Goal: Task Accomplishment & Management: Use online tool/utility

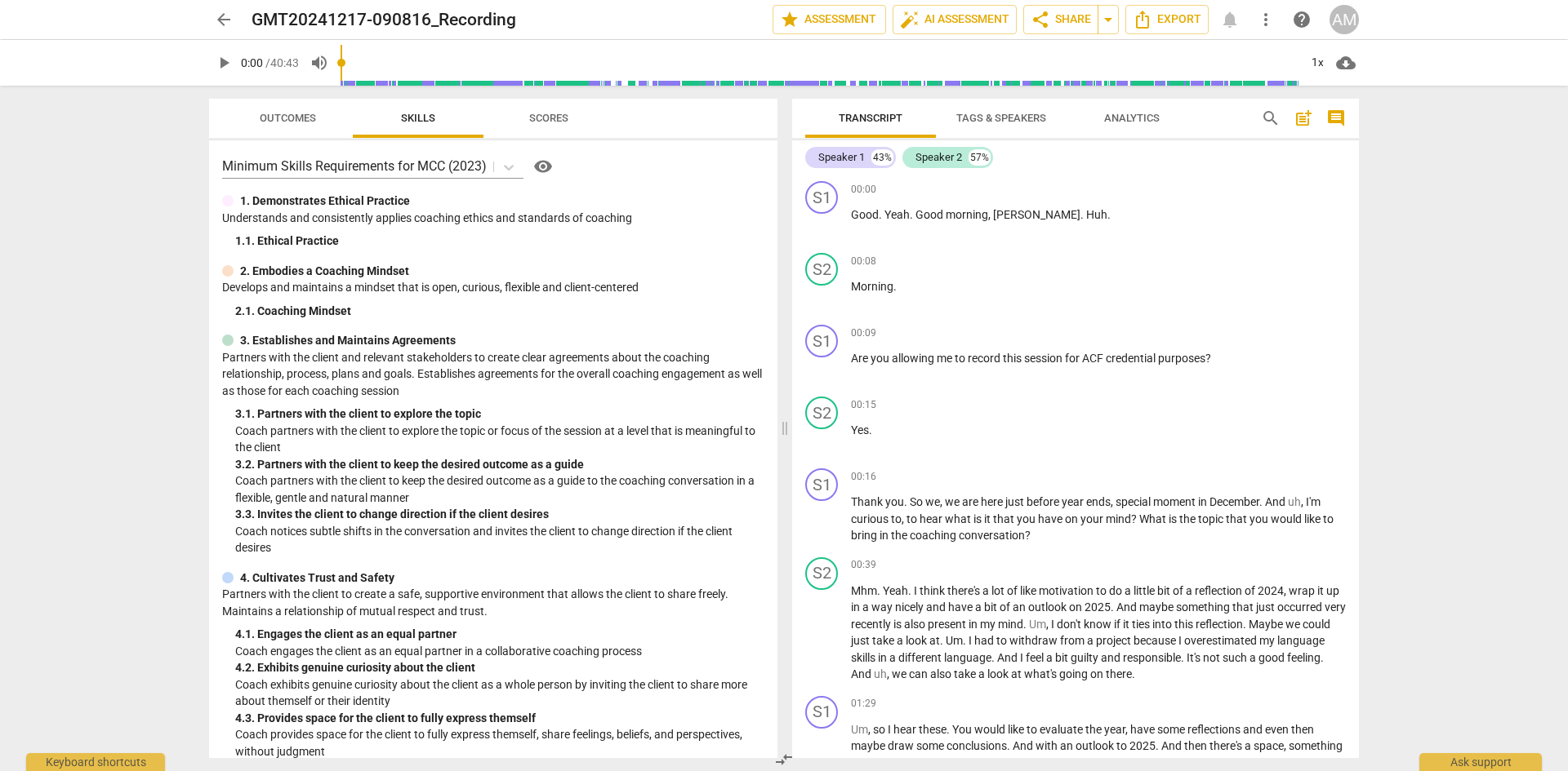
click at [1130, 118] on span "Analytics" at bounding box center [1132, 118] width 55 height 13
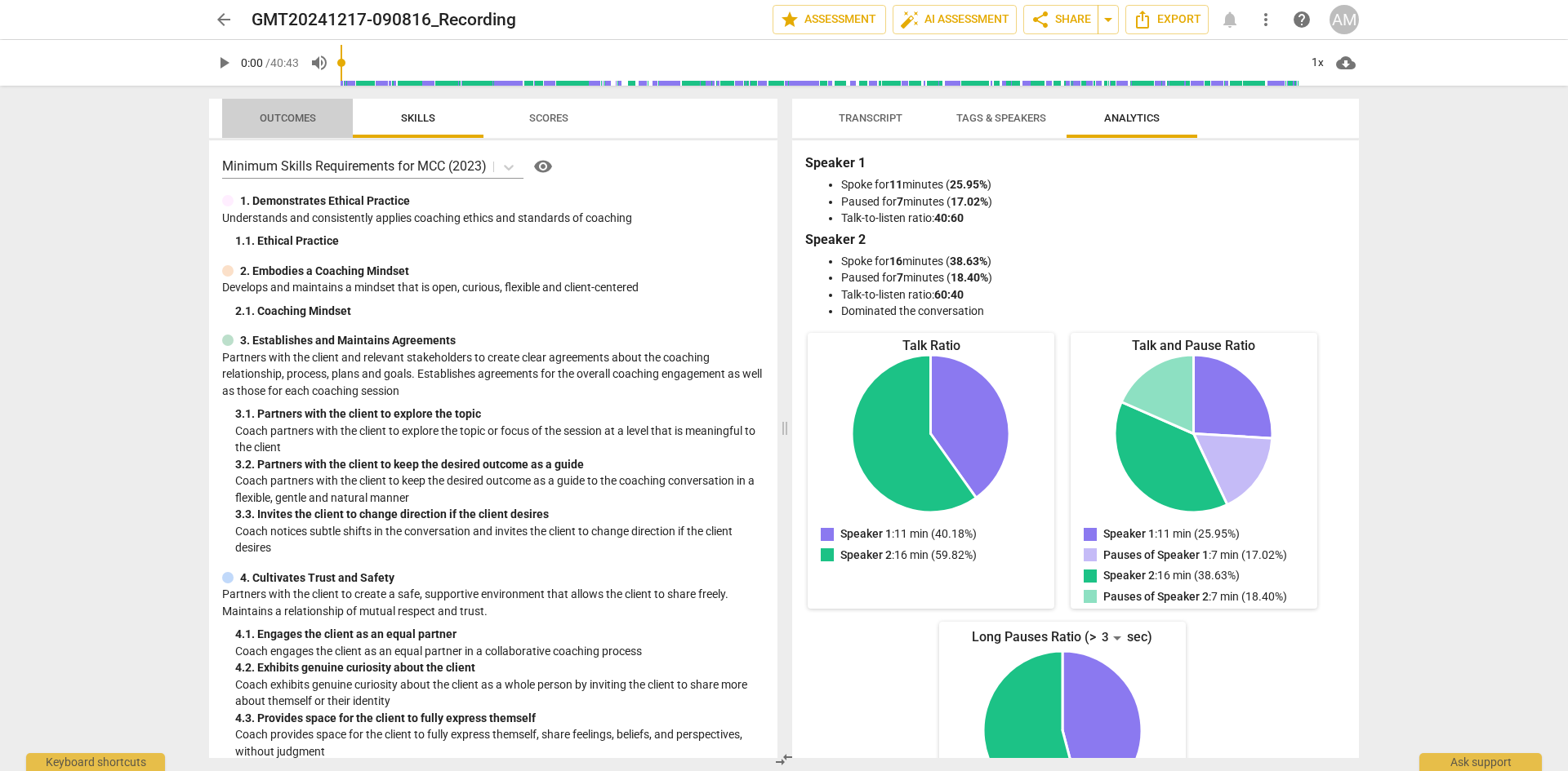
click at [306, 120] on span "Outcomes" at bounding box center [287, 118] width 56 height 13
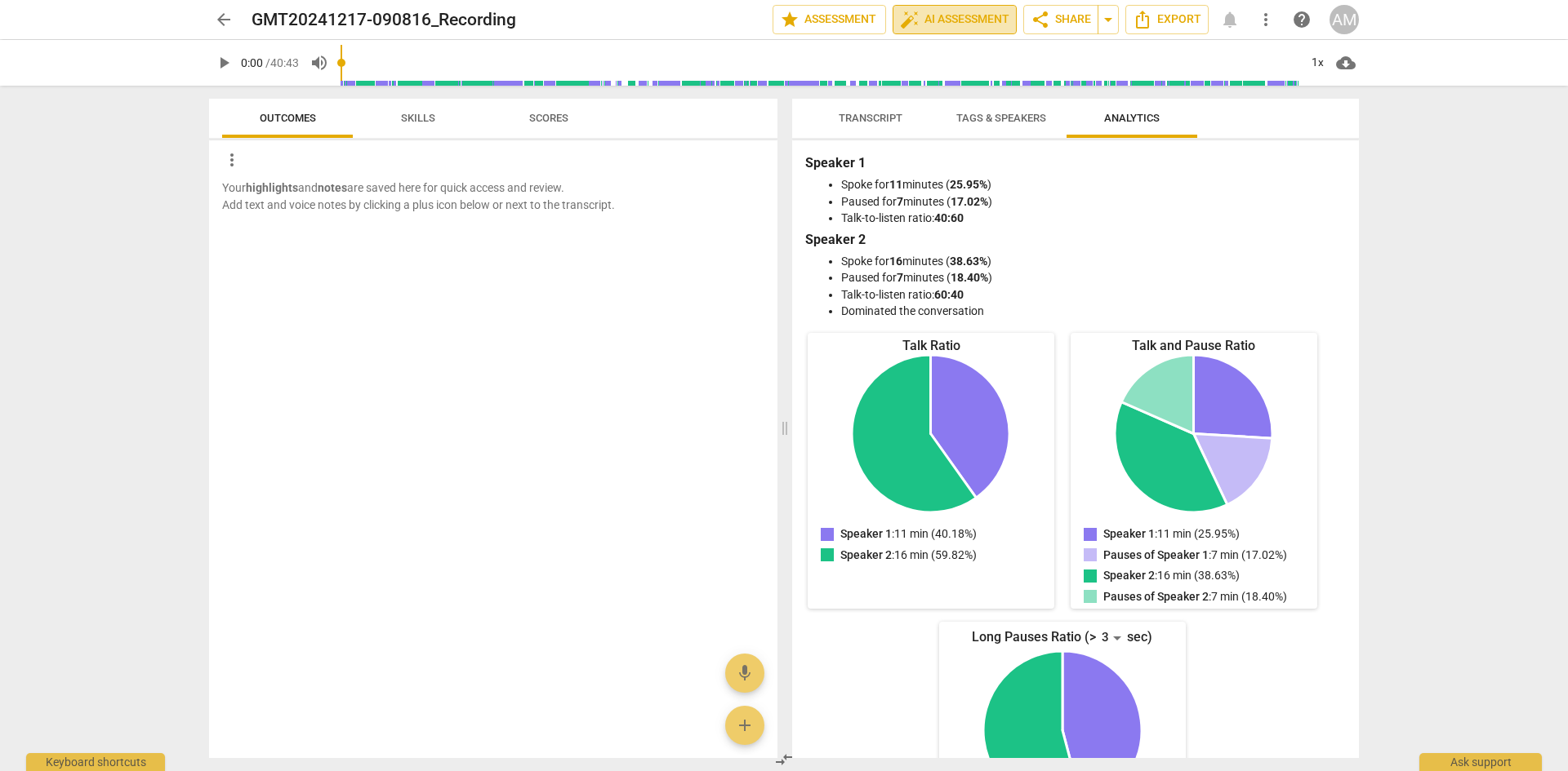
click at [948, 17] on span "auto_fix_high AI Assessment" at bounding box center [954, 20] width 109 height 20
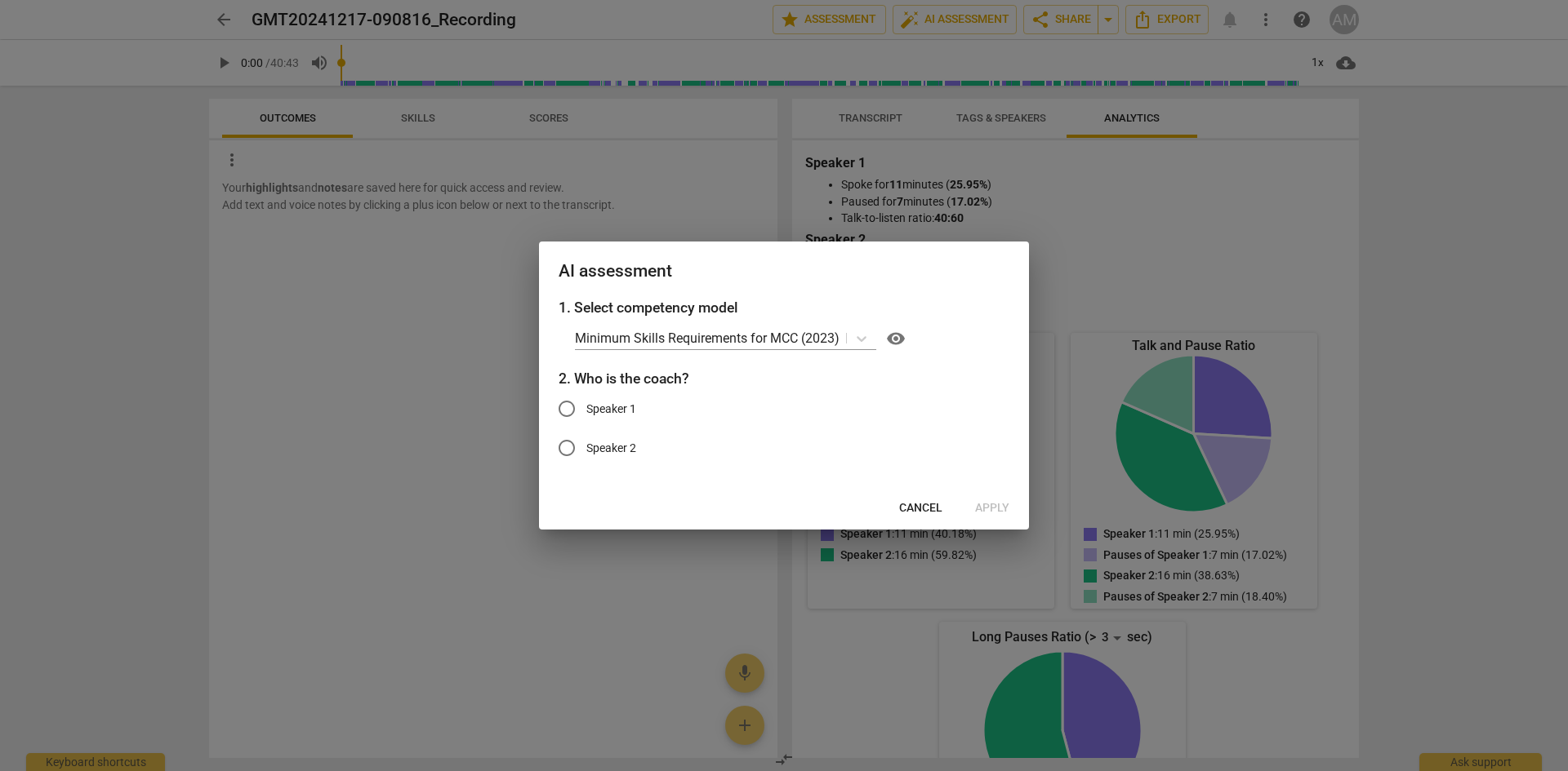
click at [978, 322] on div "1. Select competency model Minimum Skills Requirements for MCC (2023) visibilit…" at bounding box center [784, 391] width 490 height 190
click at [1178, 129] on div at bounding box center [784, 385] width 1568 height 771
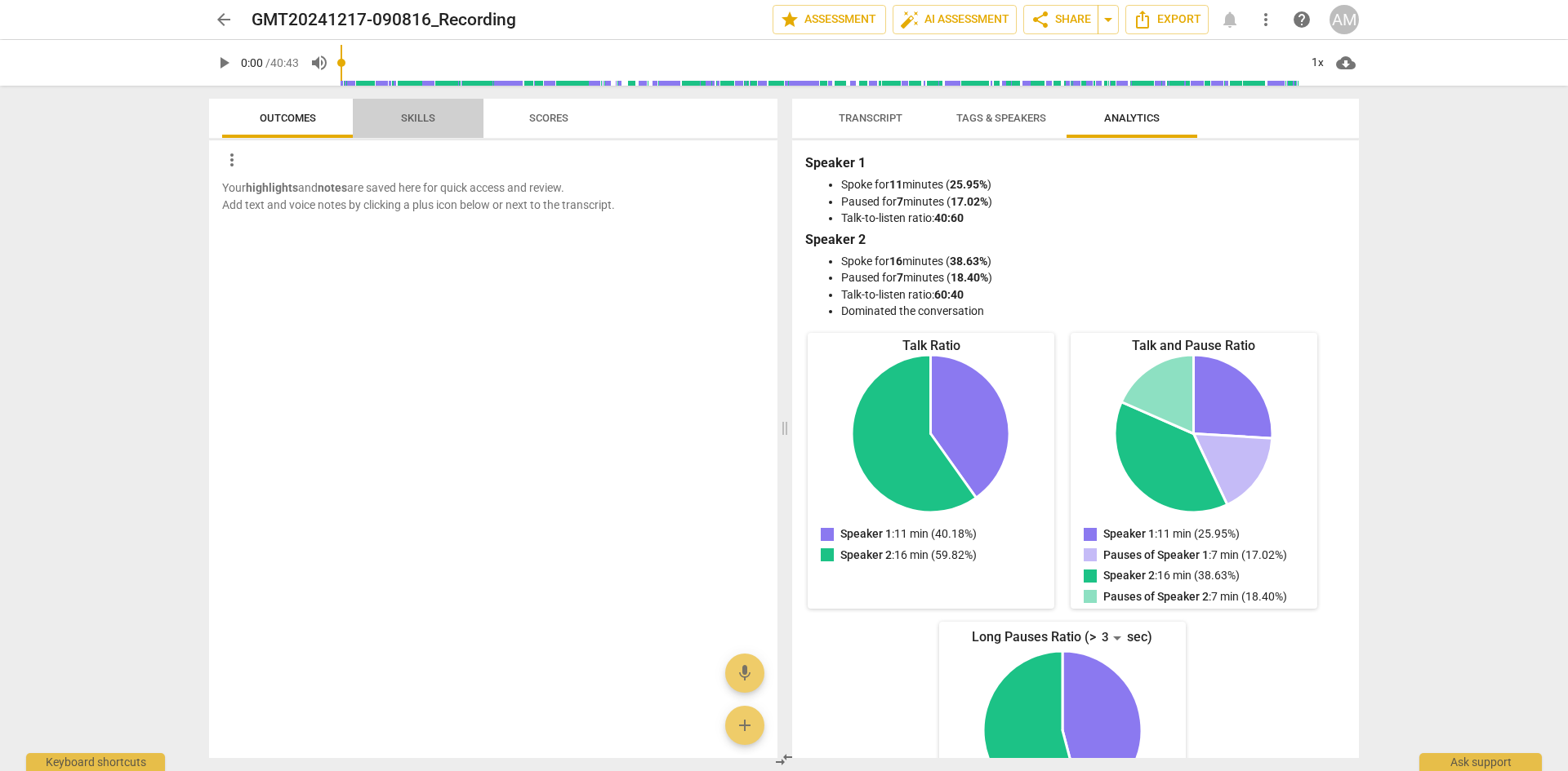
click at [417, 122] on span "Skills" at bounding box center [417, 118] width 34 height 13
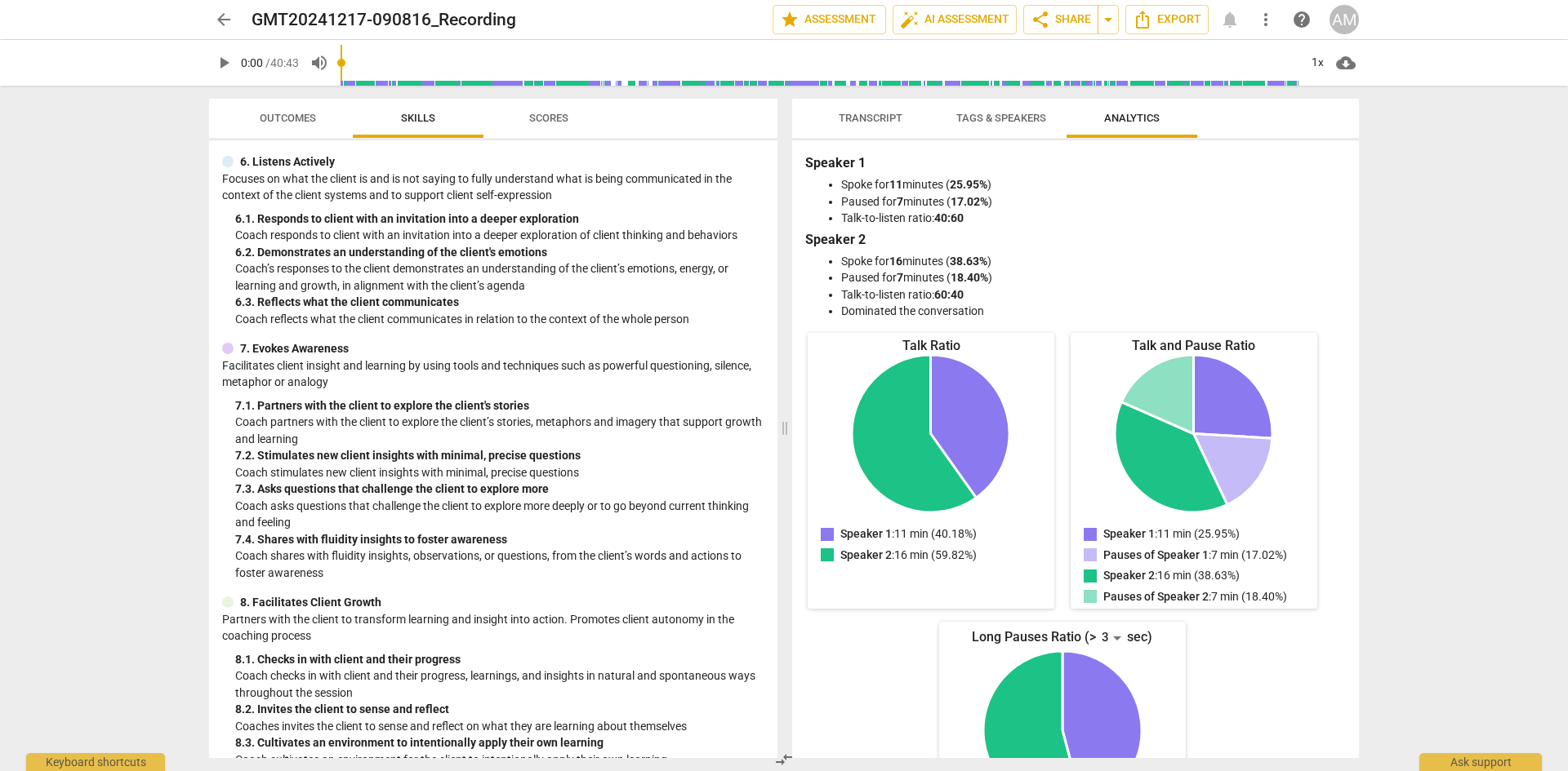
scroll to position [871, 0]
click at [570, 114] on span "Scores" at bounding box center [549, 119] width 79 height 22
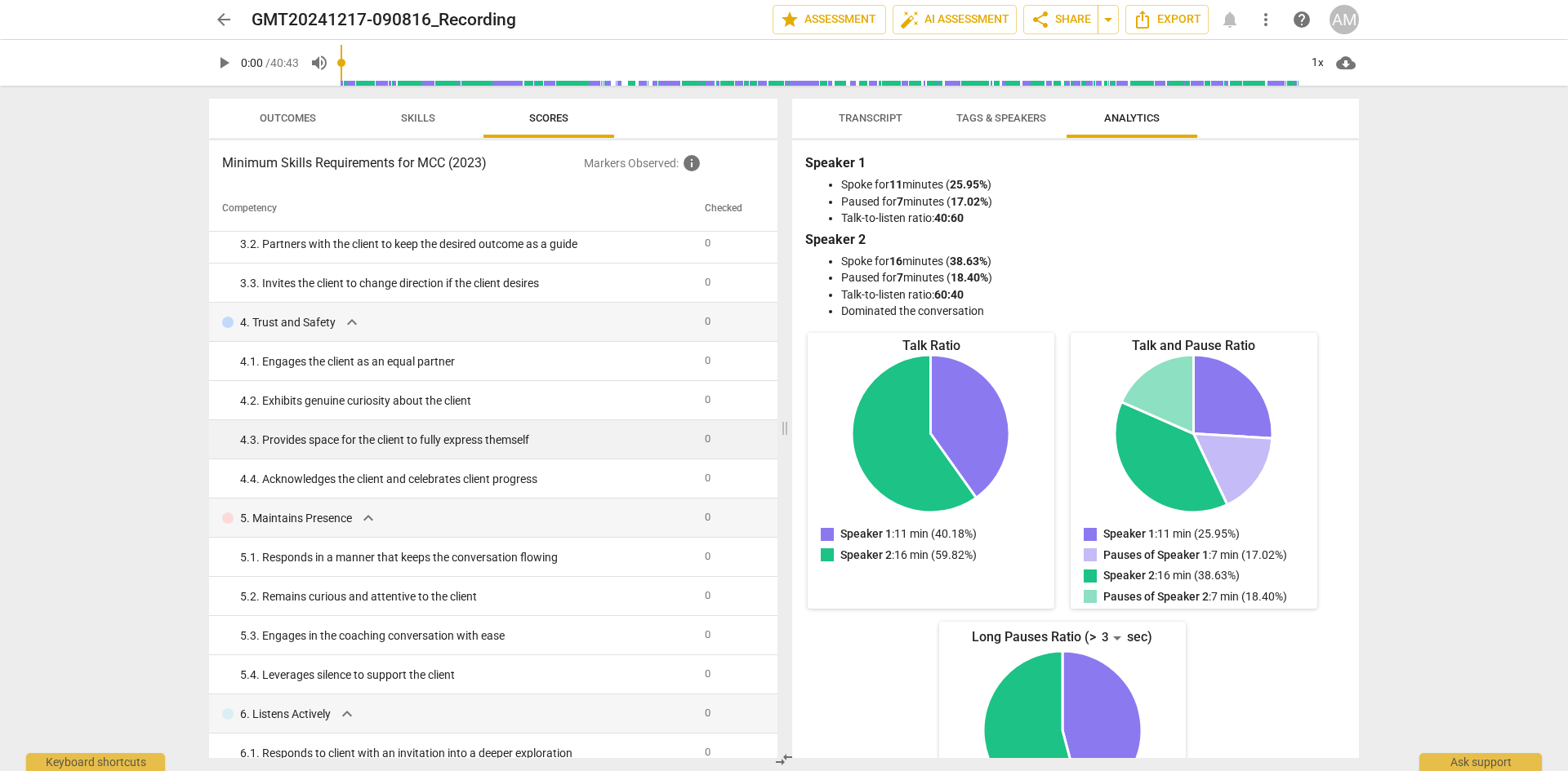
scroll to position [191, 0]
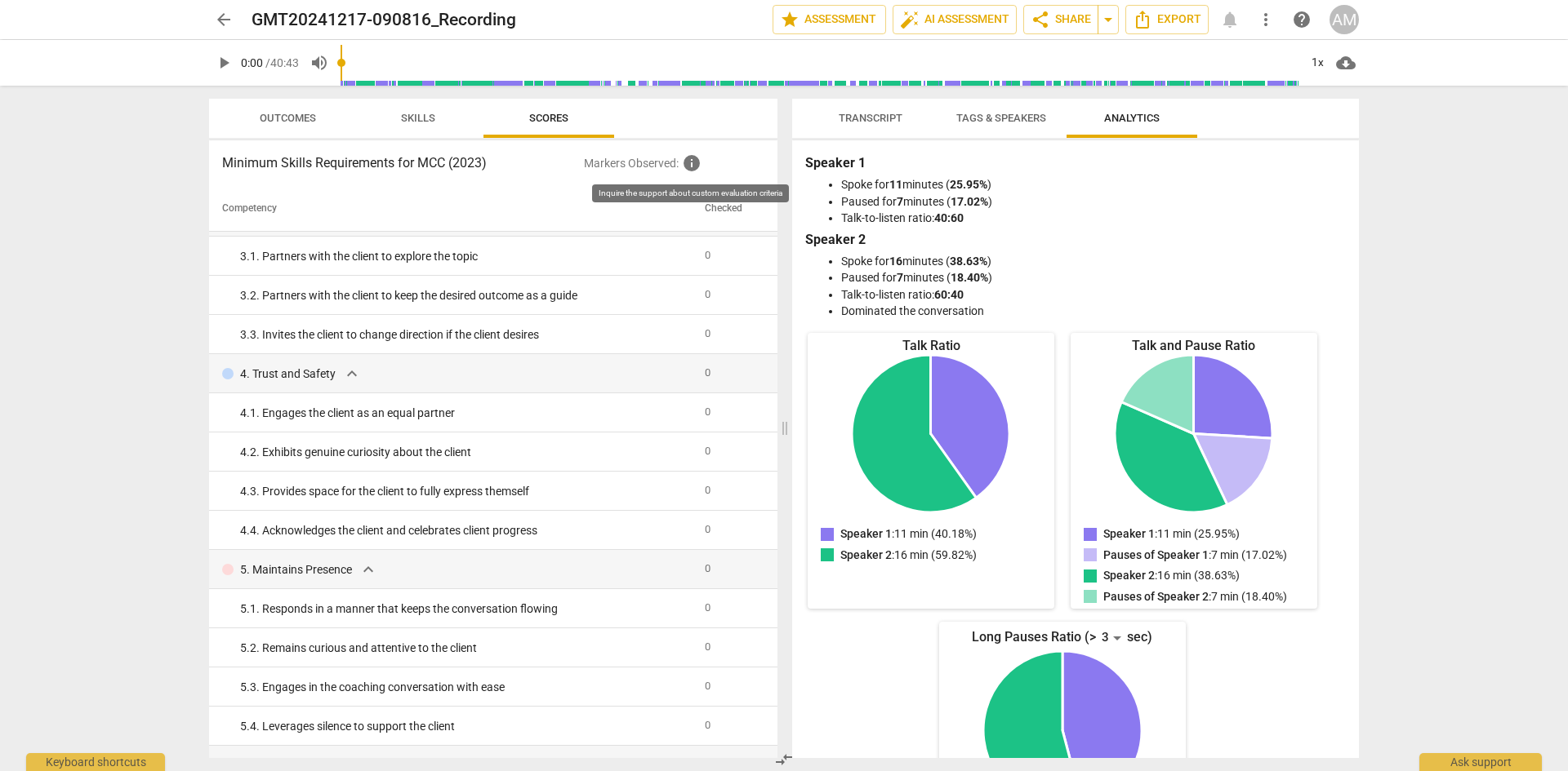
click at [691, 161] on span "info" at bounding box center [692, 163] width 20 height 20
click at [653, 163] on p "Markers Observed : info" at bounding box center [674, 163] width 181 height 20
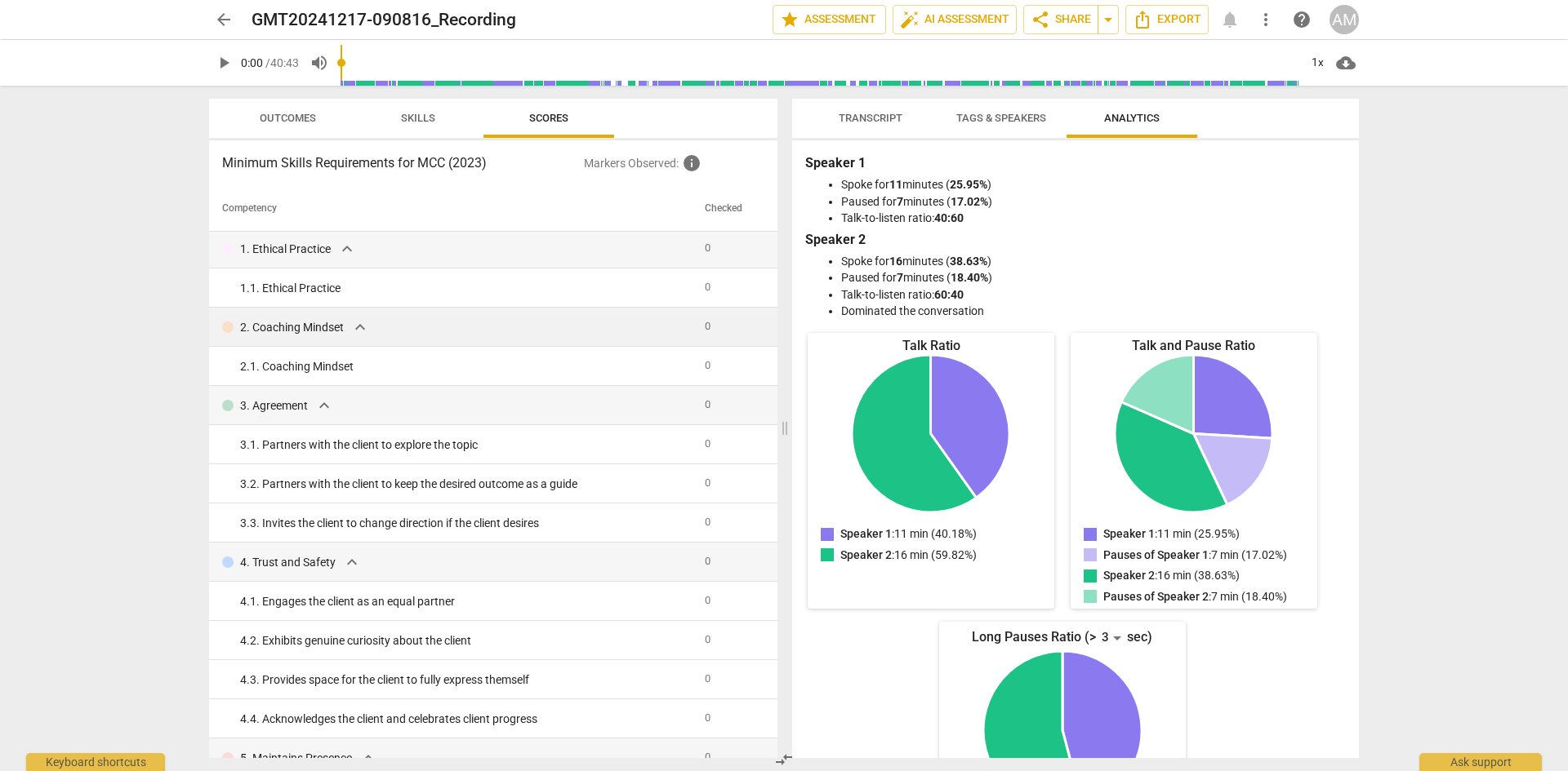
scroll to position [0, 0]
click at [438, 122] on span "Skills" at bounding box center [418, 119] width 73 height 22
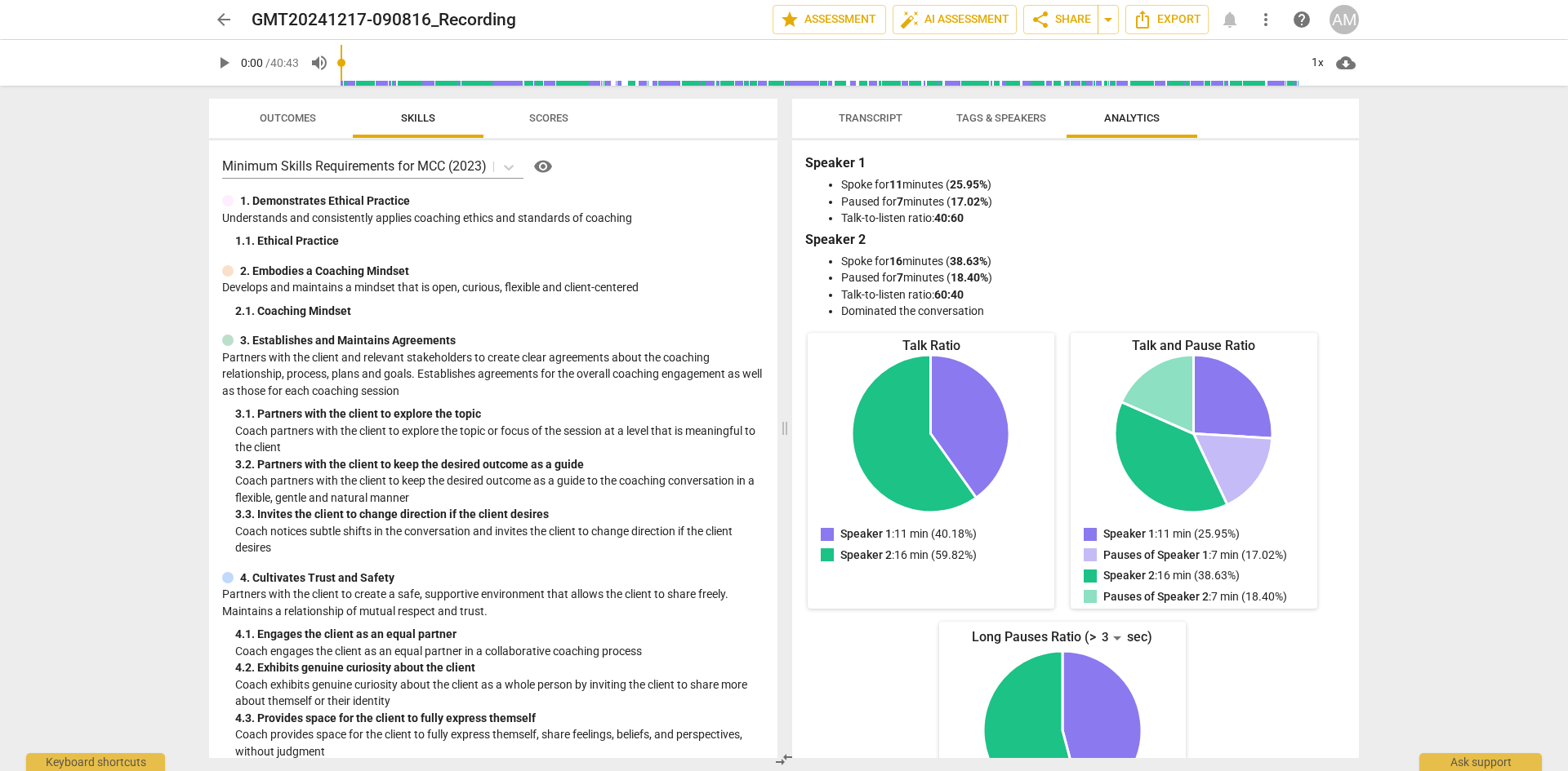
click at [291, 114] on span "Outcomes" at bounding box center [287, 118] width 56 height 13
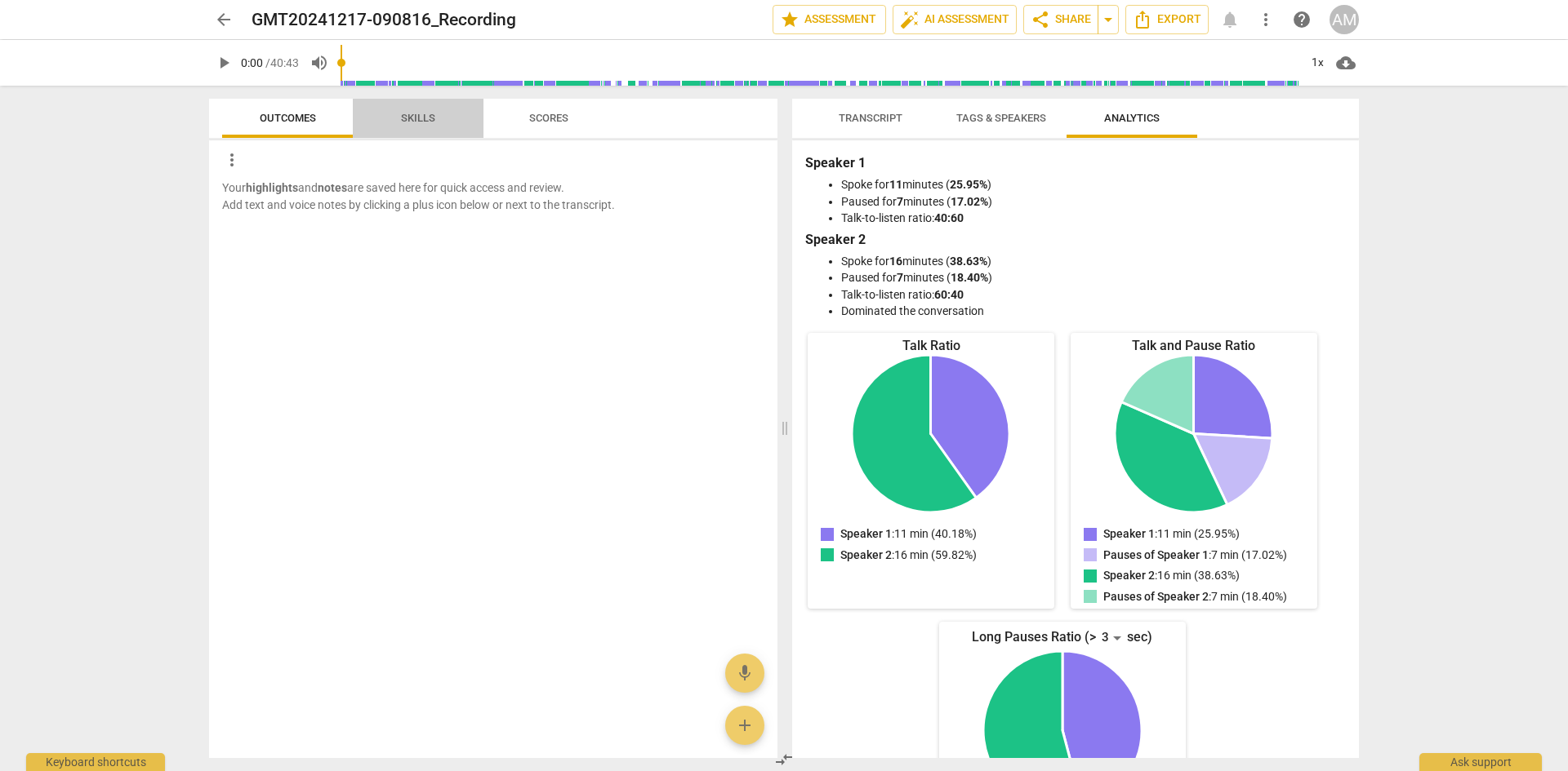
click at [431, 117] on span "Skills" at bounding box center [417, 118] width 34 height 13
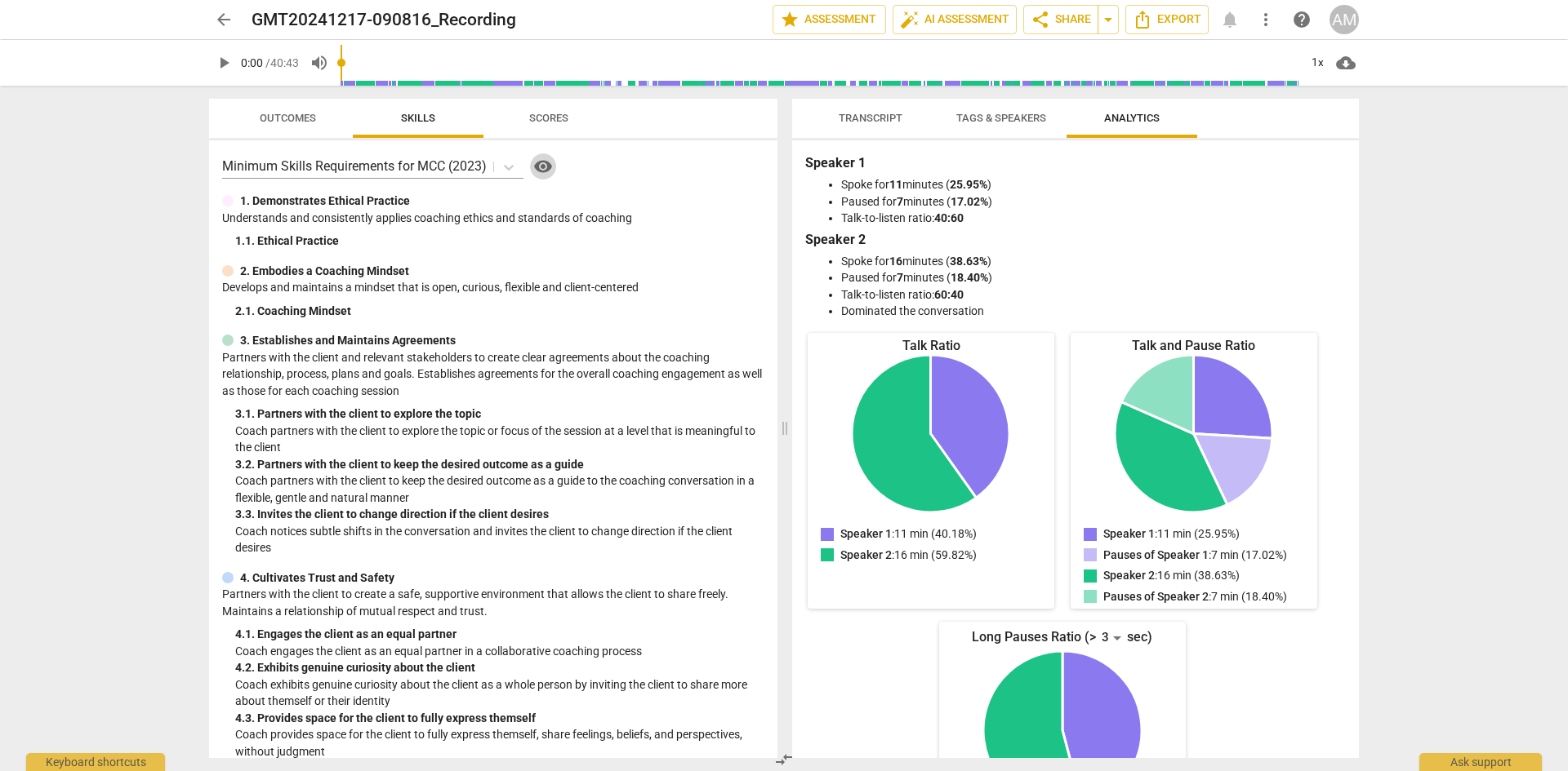
click at [551, 164] on span "visibility" at bounding box center [543, 166] width 20 height 20
click at [534, 119] on span "Scores" at bounding box center [549, 118] width 39 height 13
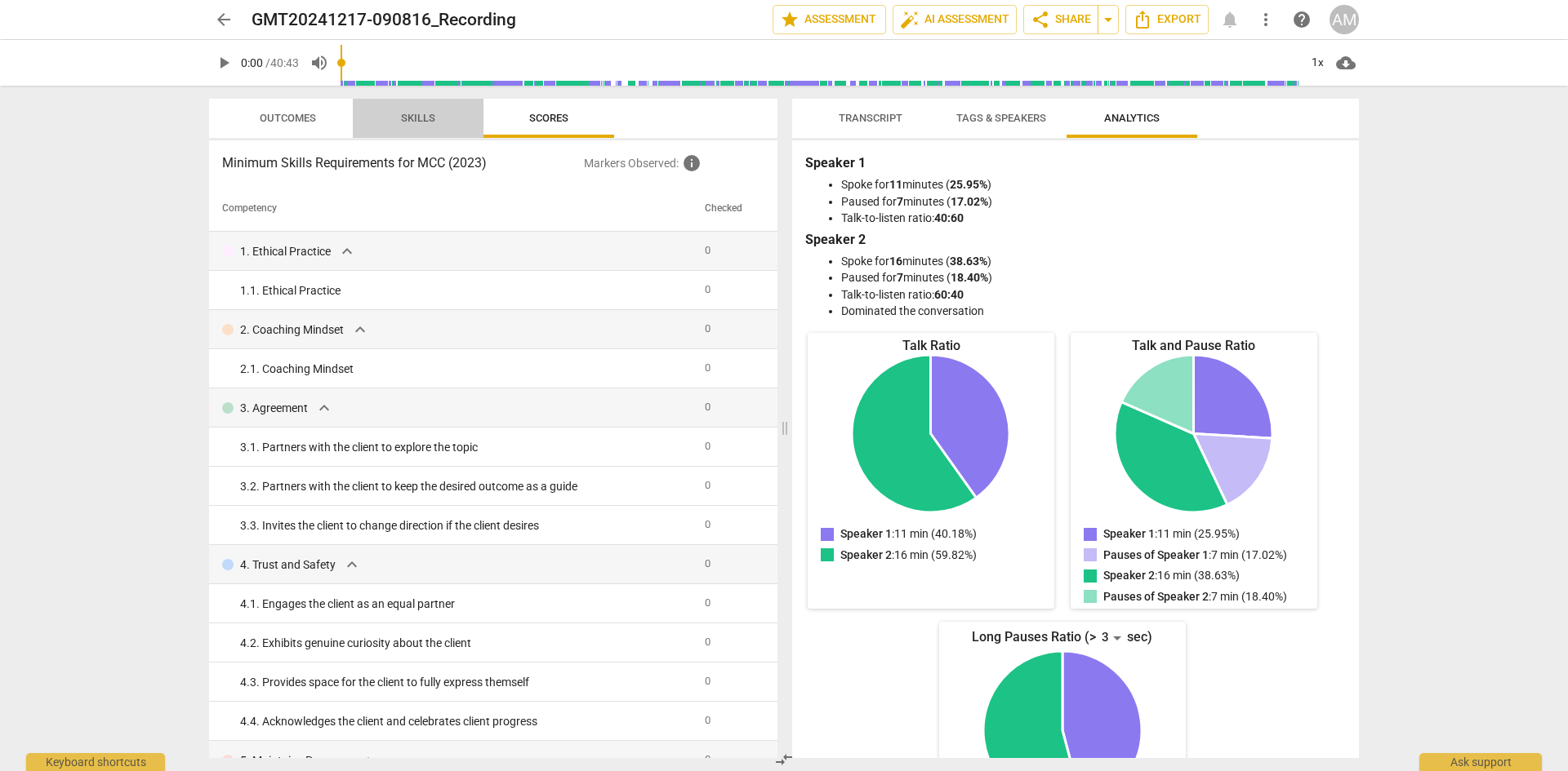
click at [413, 121] on span "Skills" at bounding box center [417, 118] width 34 height 13
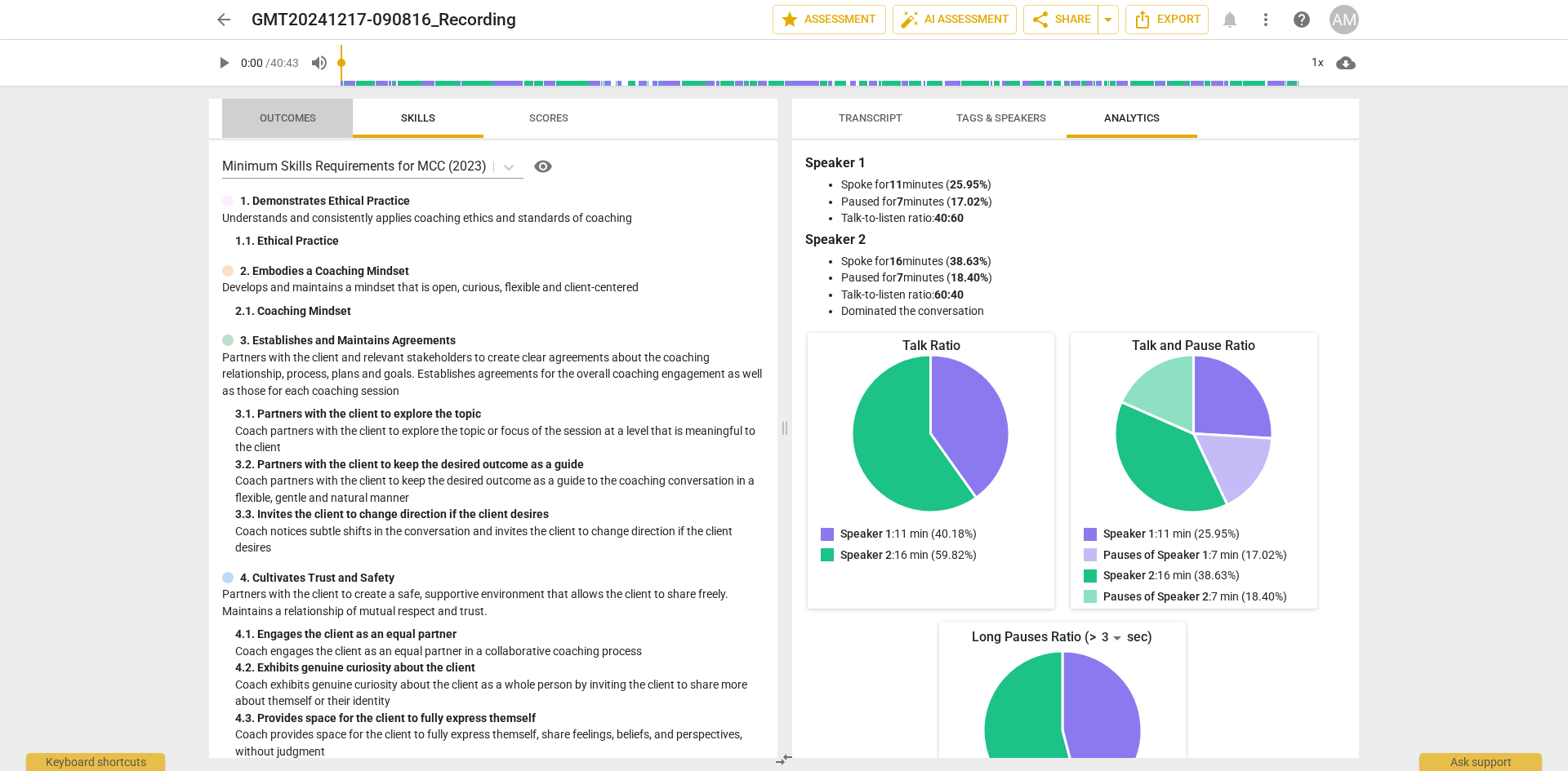
click at [309, 122] on span "Outcomes" at bounding box center [287, 118] width 56 height 13
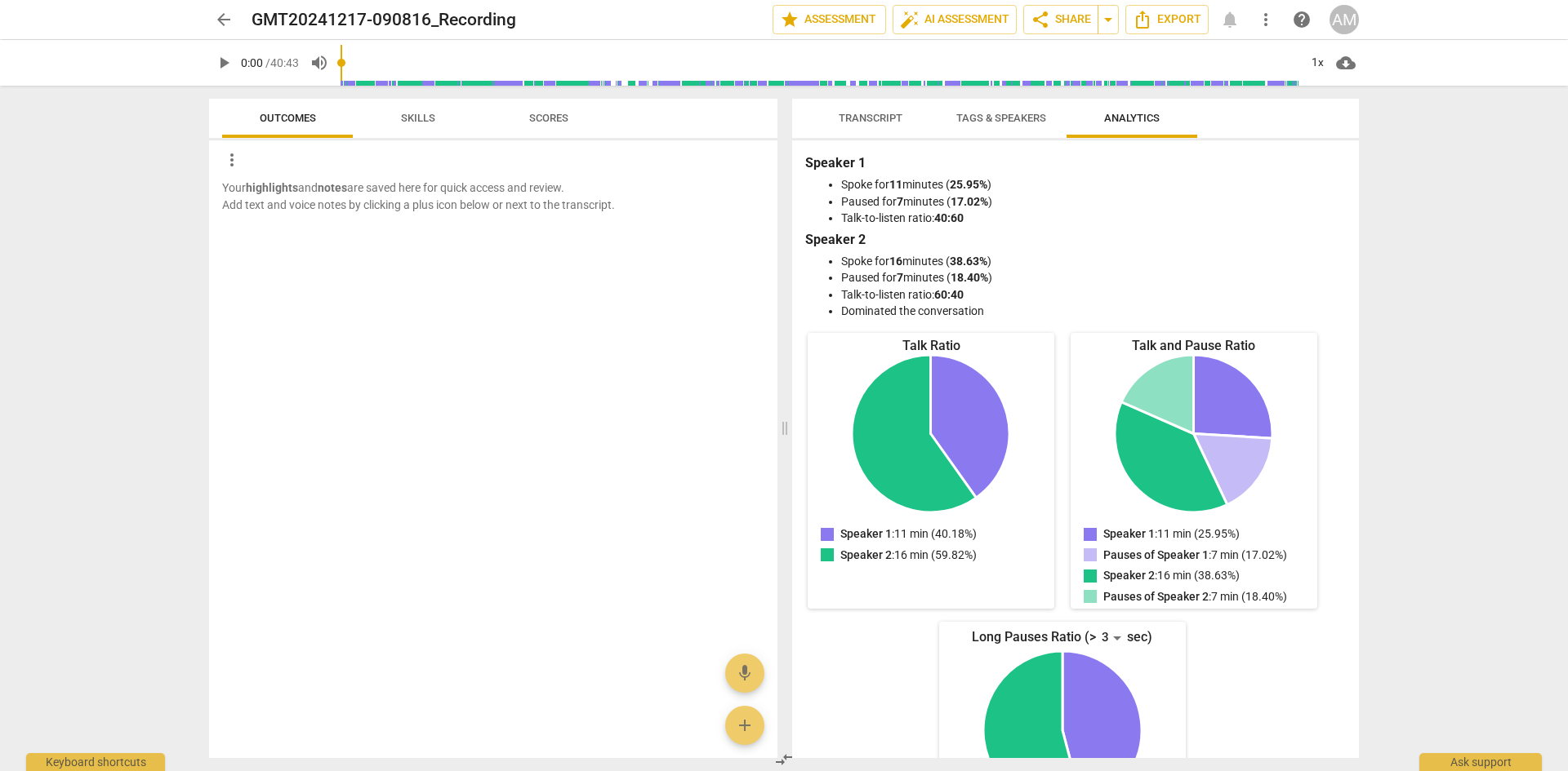
click at [417, 118] on span "Skills" at bounding box center [417, 118] width 34 height 13
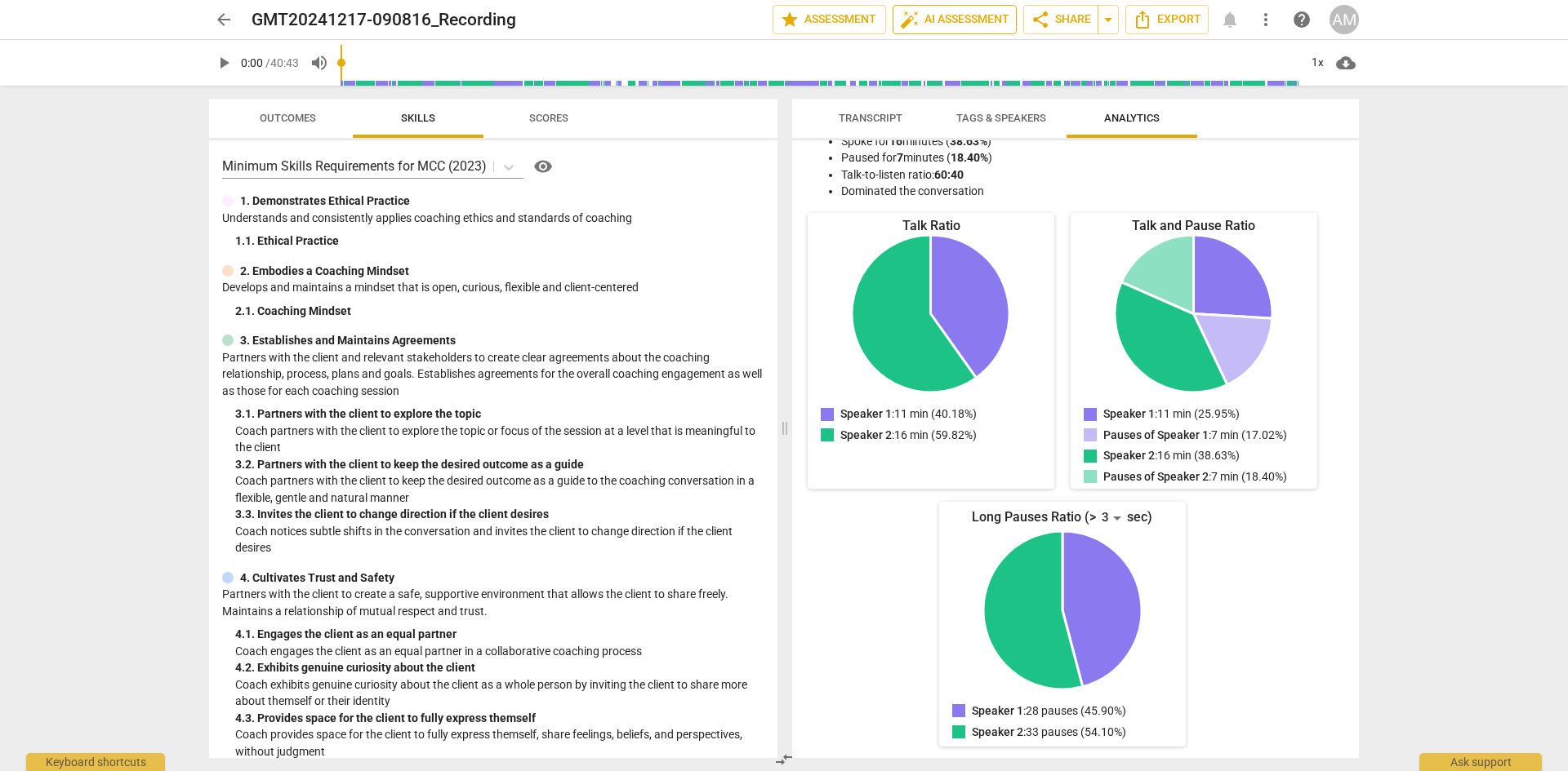
click at [954, 13] on span "auto_fix_high AI Assessment" at bounding box center [954, 20] width 109 height 20
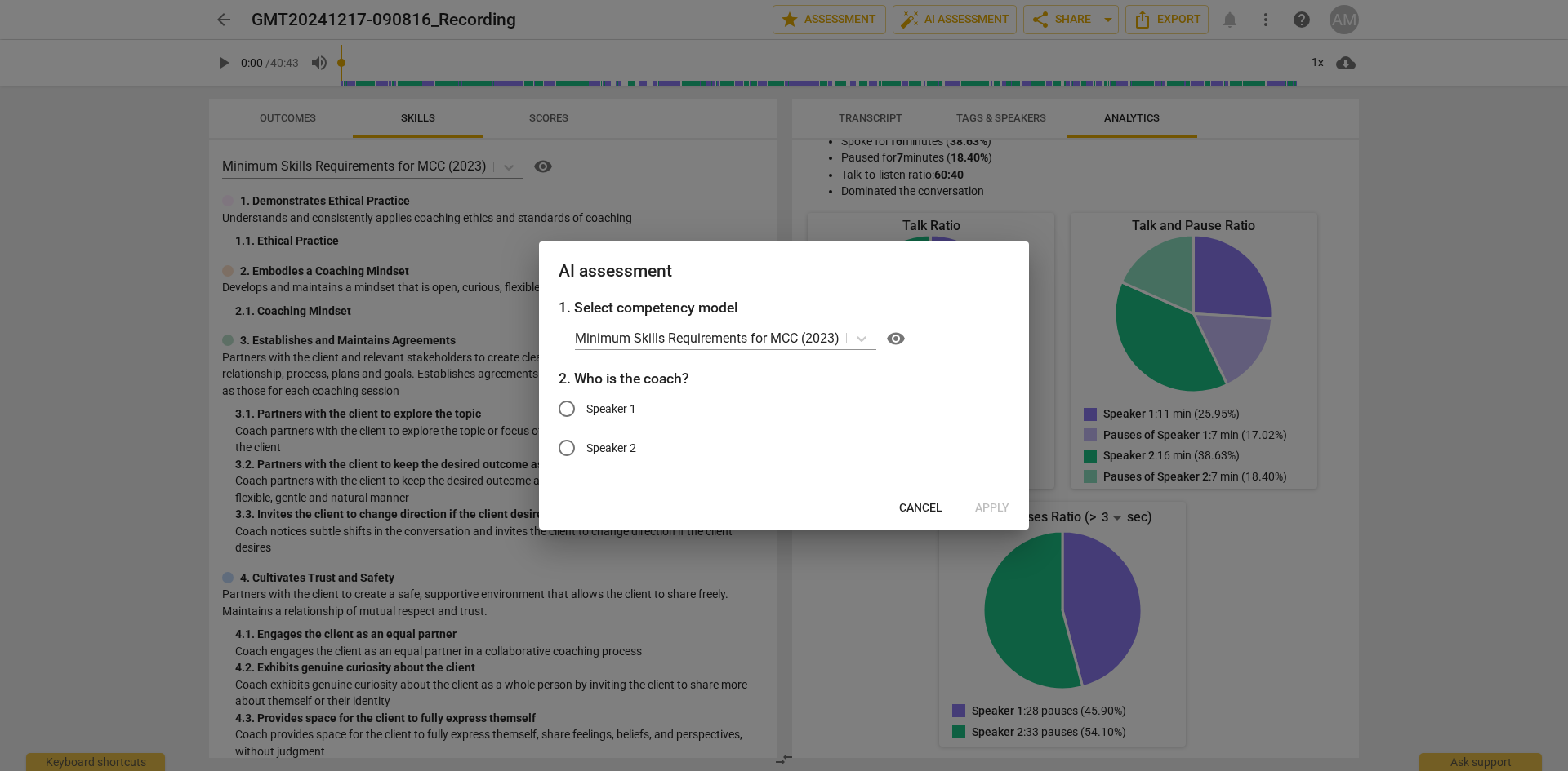
click at [566, 411] on input "Speaker 1" at bounding box center [567, 409] width 39 height 39
radio input "true"
click at [1003, 509] on span "Apply" at bounding box center [991, 508] width 34 height 16
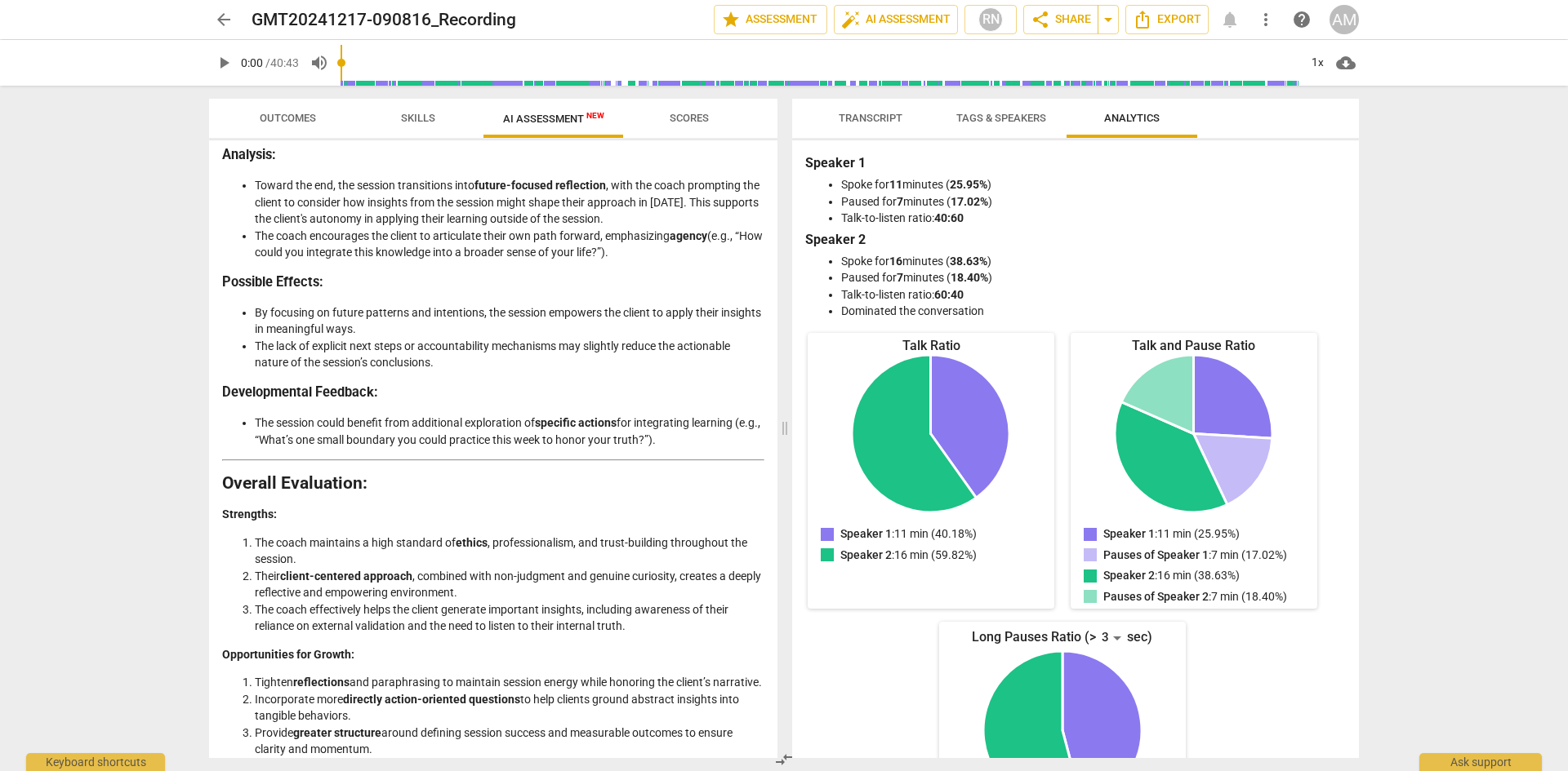
scroll to position [3057, 0]
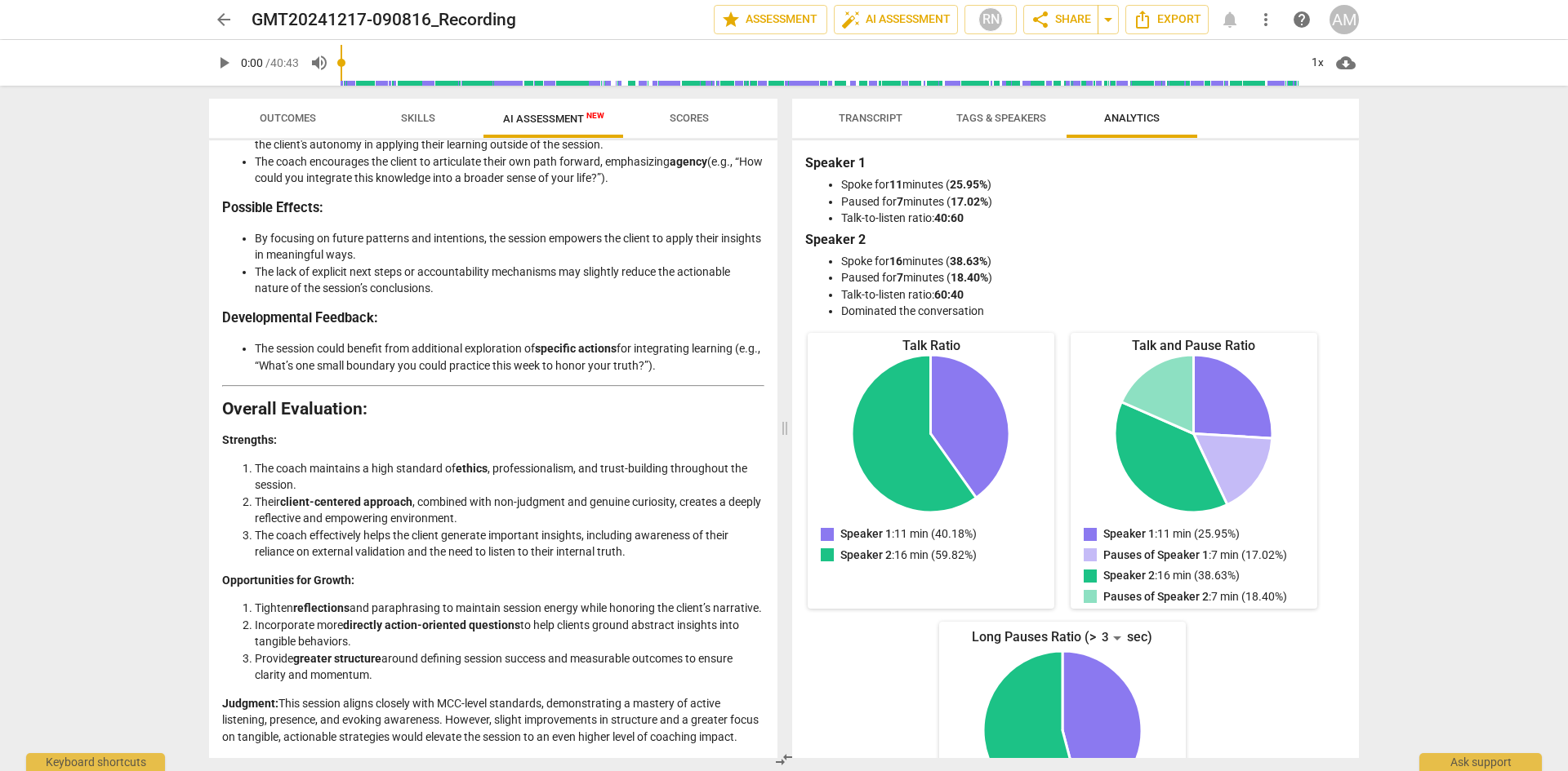
click at [682, 125] on span "Scores" at bounding box center [689, 119] width 79 height 22
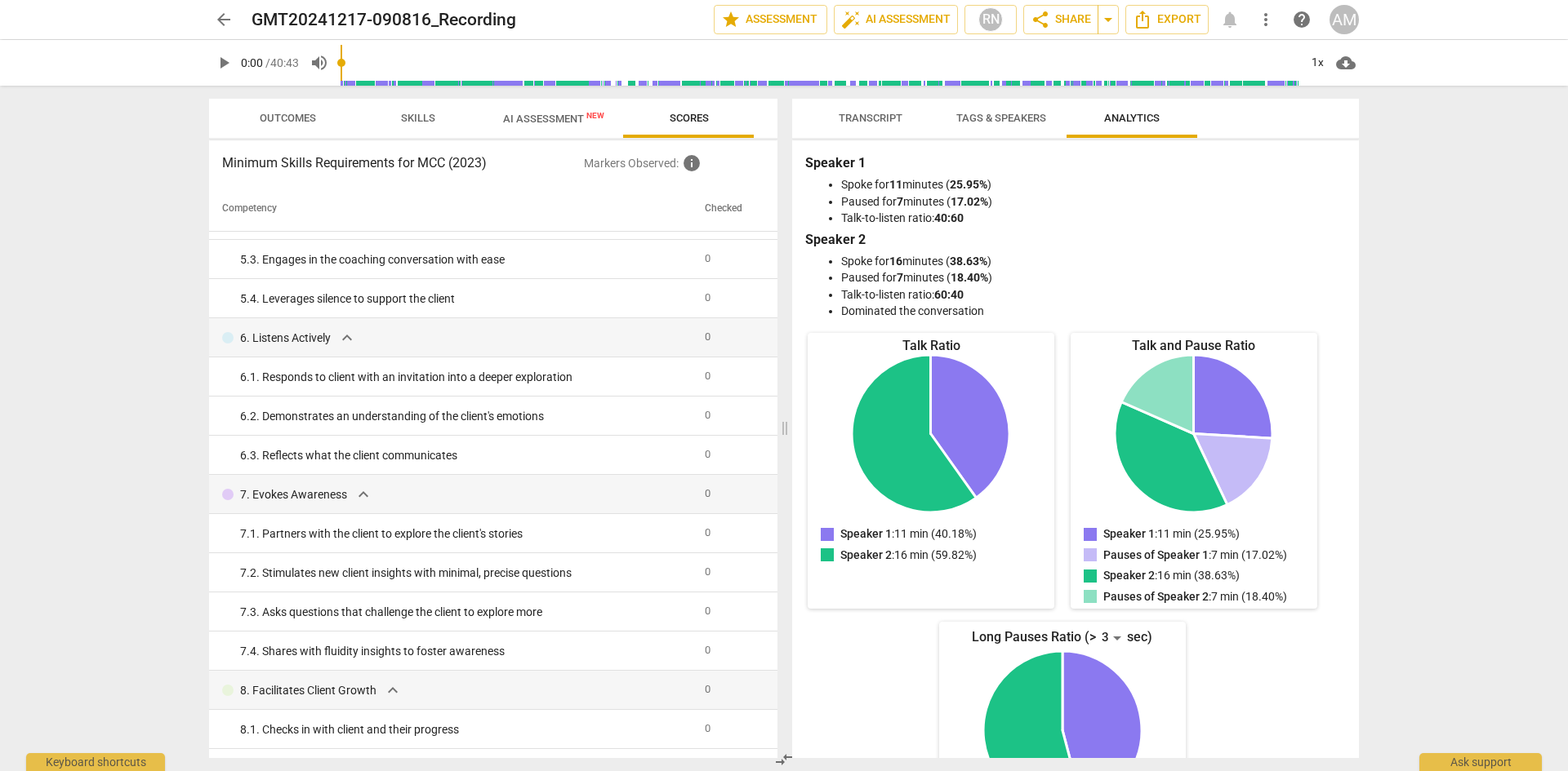
scroll to position [0, 0]
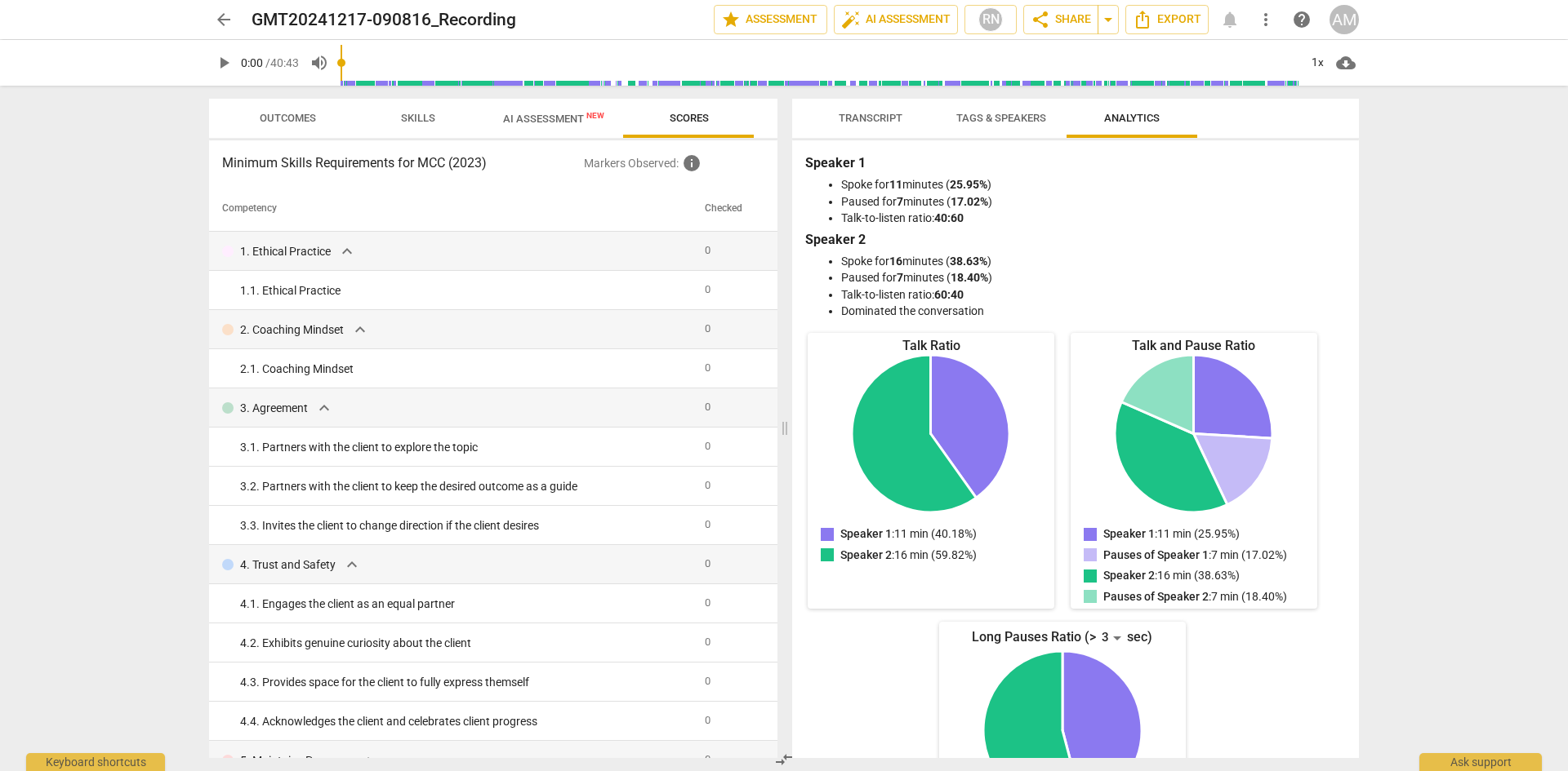
click at [577, 116] on span "AI Assessment New" at bounding box center [553, 119] width 101 height 13
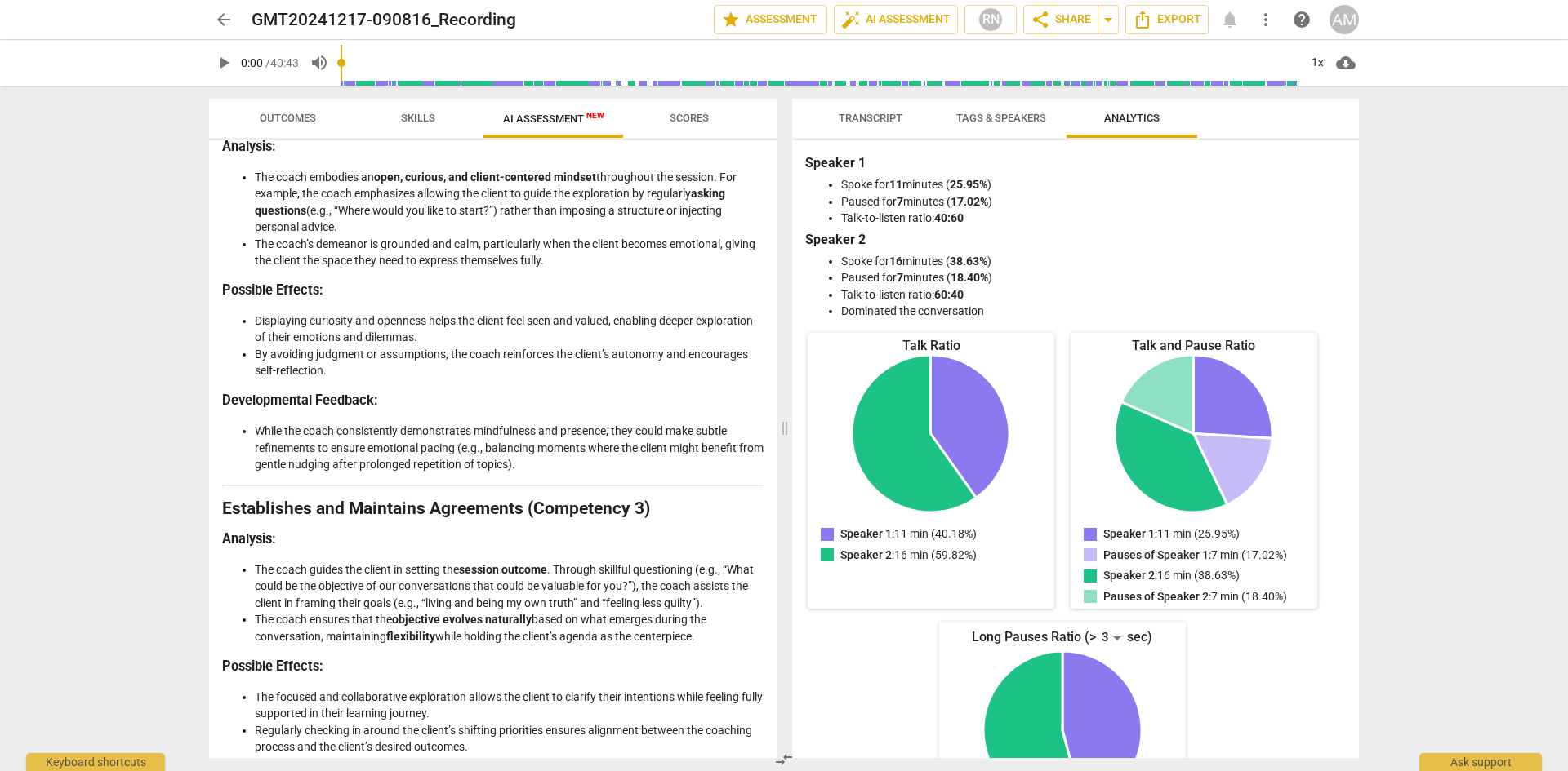
scroll to position [407, 0]
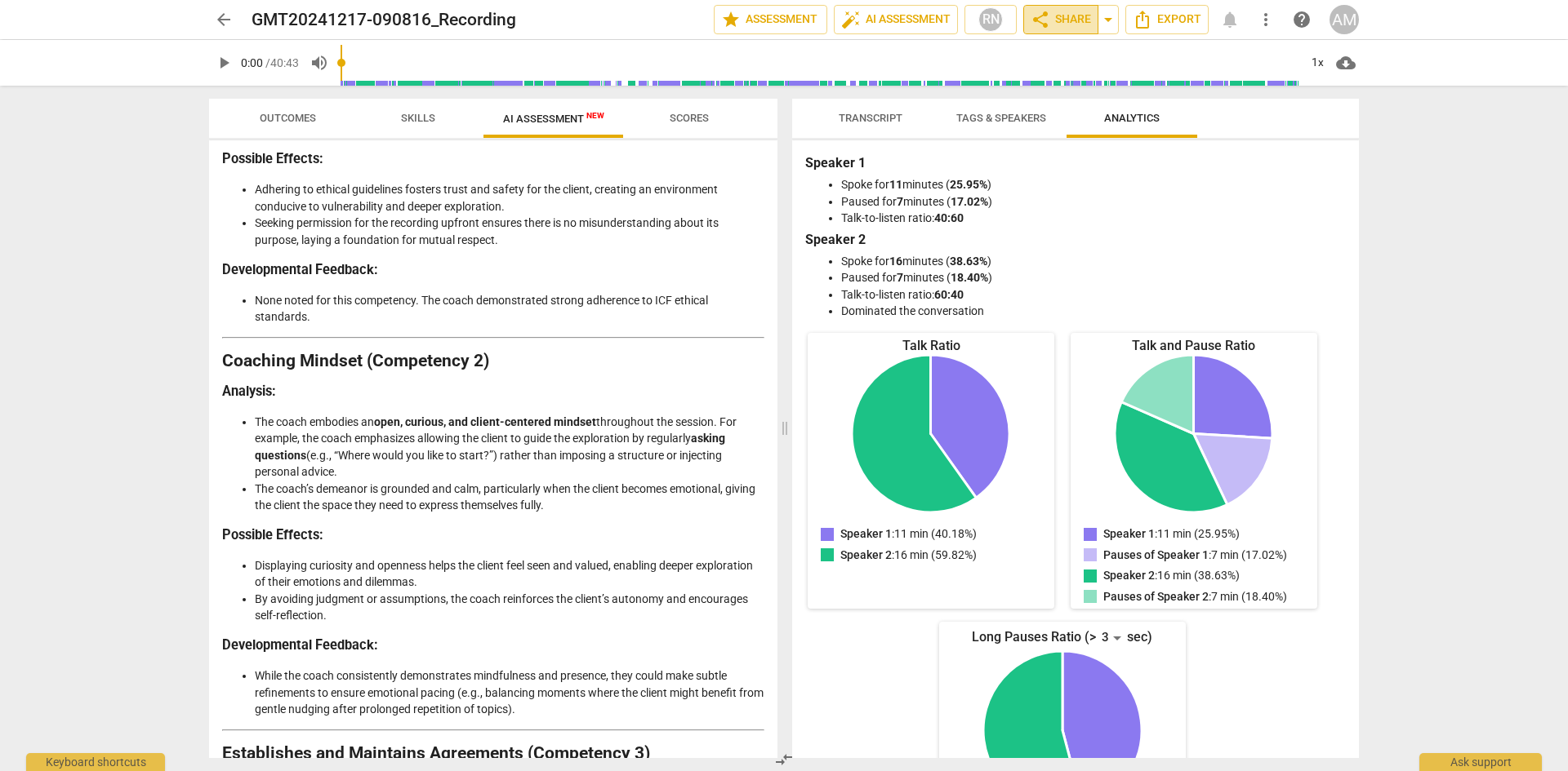
click at [1050, 24] on span "share Share" at bounding box center [1061, 20] width 61 height 20
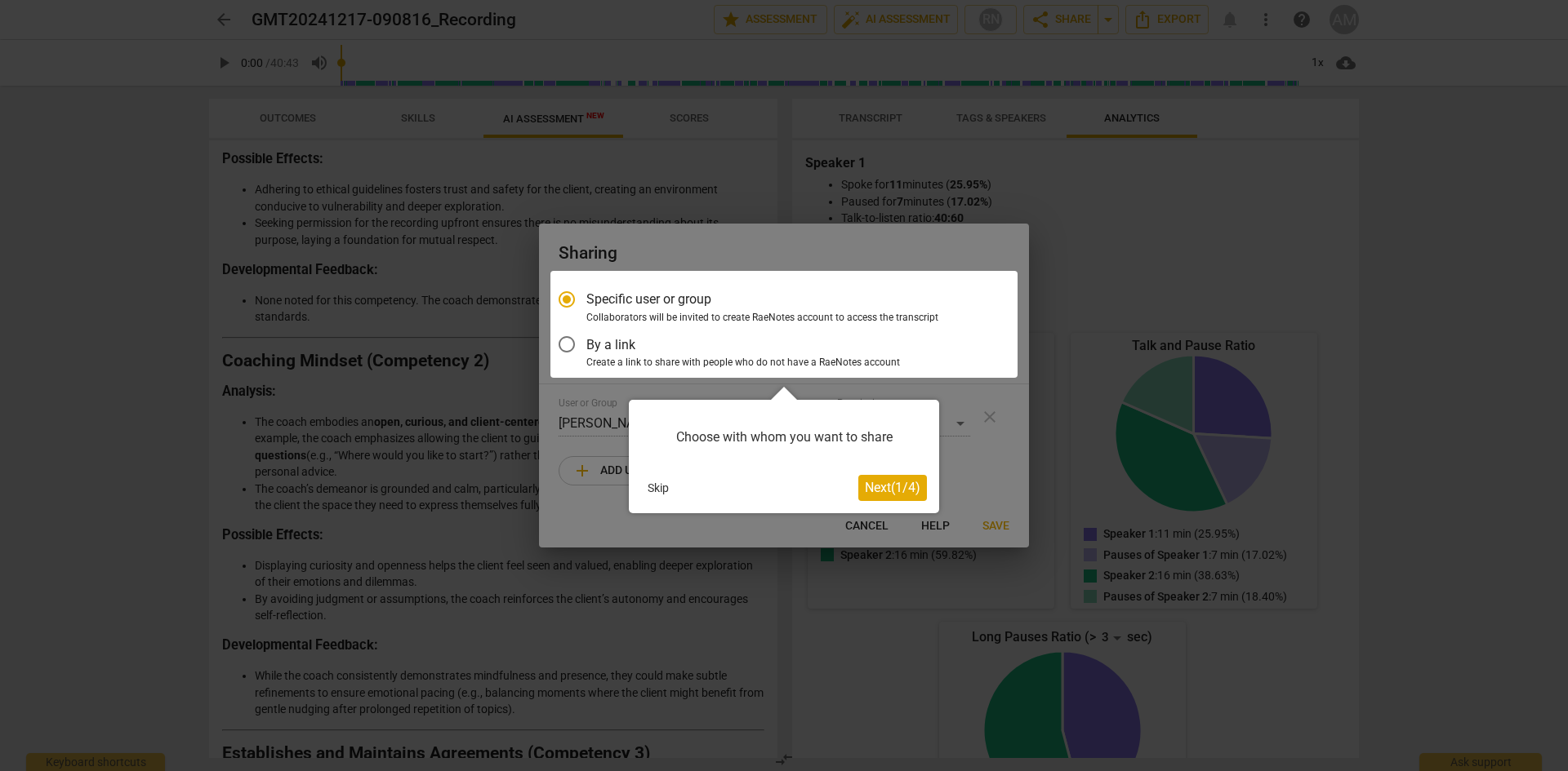
click at [649, 490] on button "Skip" at bounding box center [658, 487] width 34 height 24
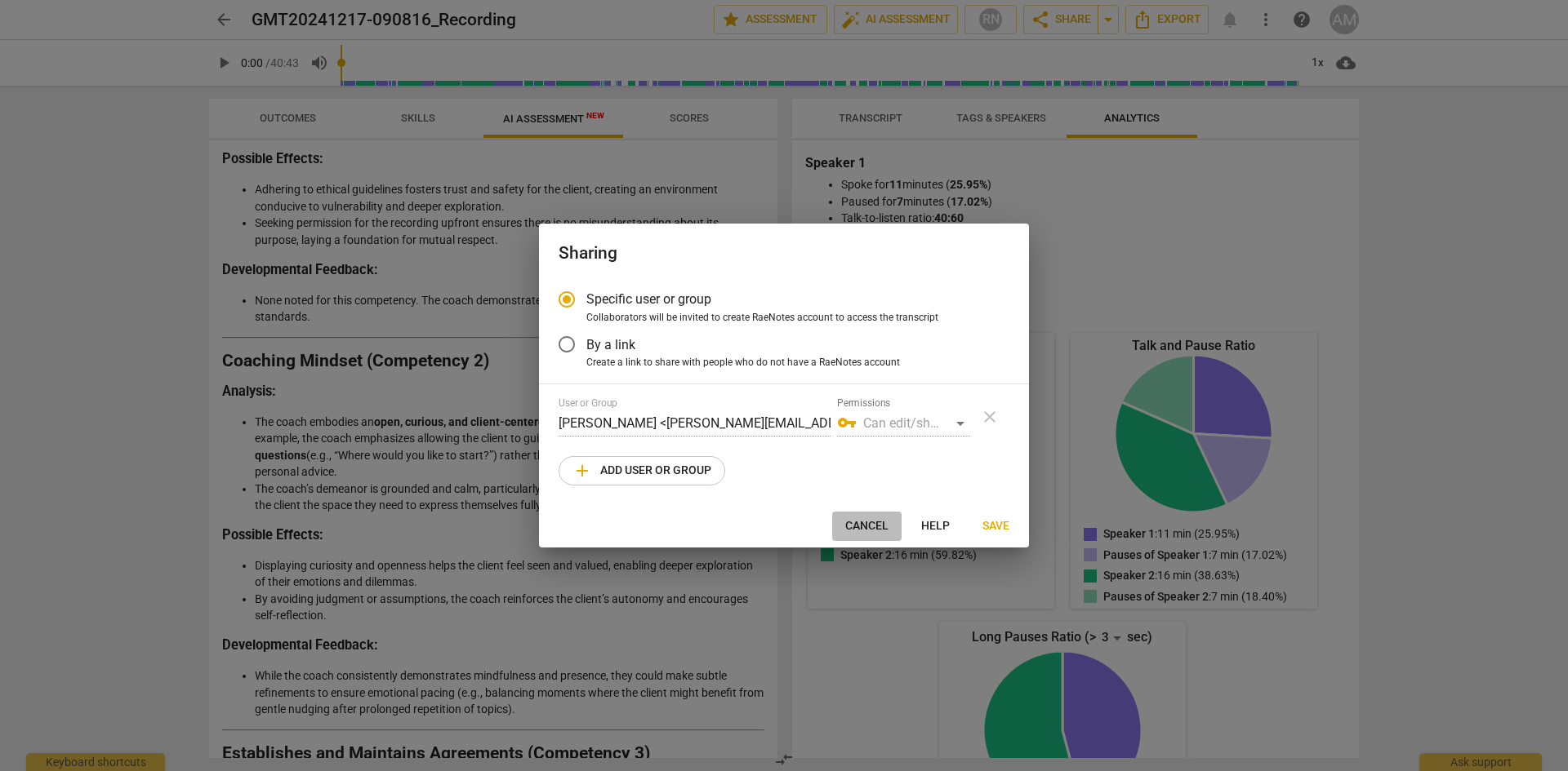
click at [862, 526] on span "Cancel" at bounding box center [866, 526] width 43 height 16
radio input "false"
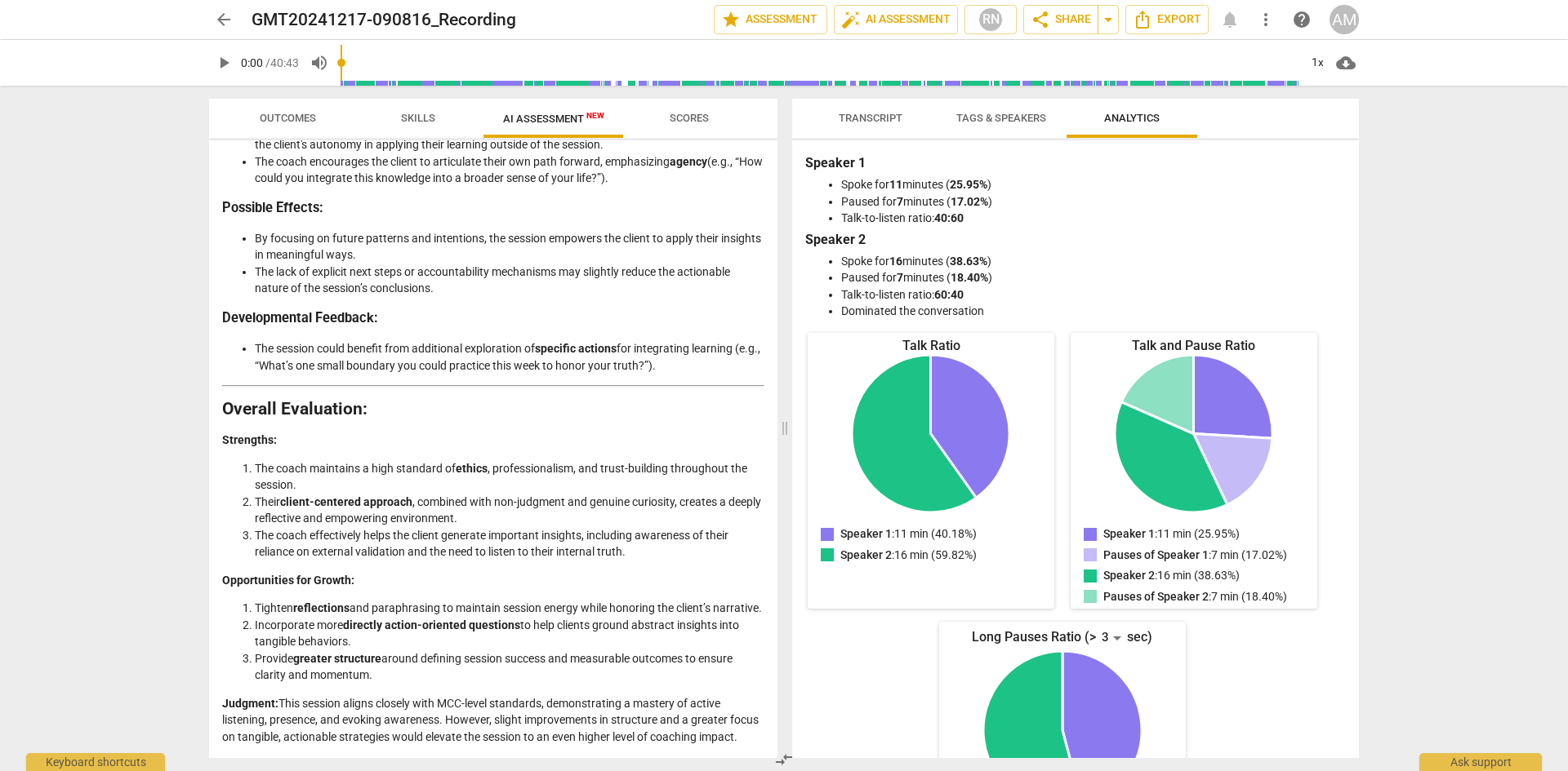
scroll to position [3057, 0]
drag, startPoint x: 227, startPoint y: 197, endPoint x: 417, endPoint y: 743, distance: 578.1
click at [419, 746] on div "Disclaimer: AI can make mistakes. Consult a qualified mentor coach before actin…" at bounding box center [493, 448] width 569 height 617
copy div "Loremips do sit Ametc'a Elitsedd Eiusm te inc utlabore etdolorema, ali enima’m …"
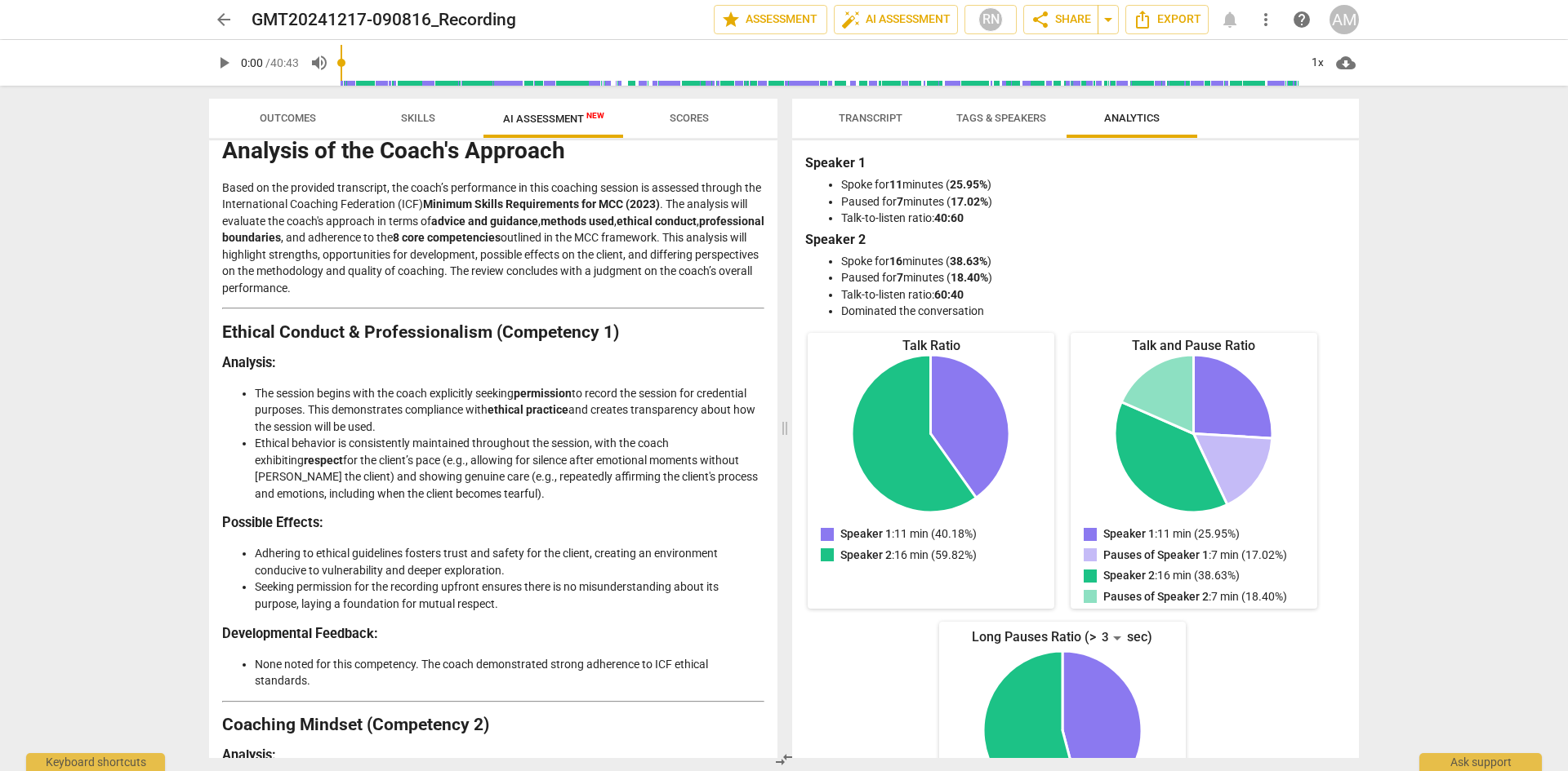
scroll to position [0, 0]
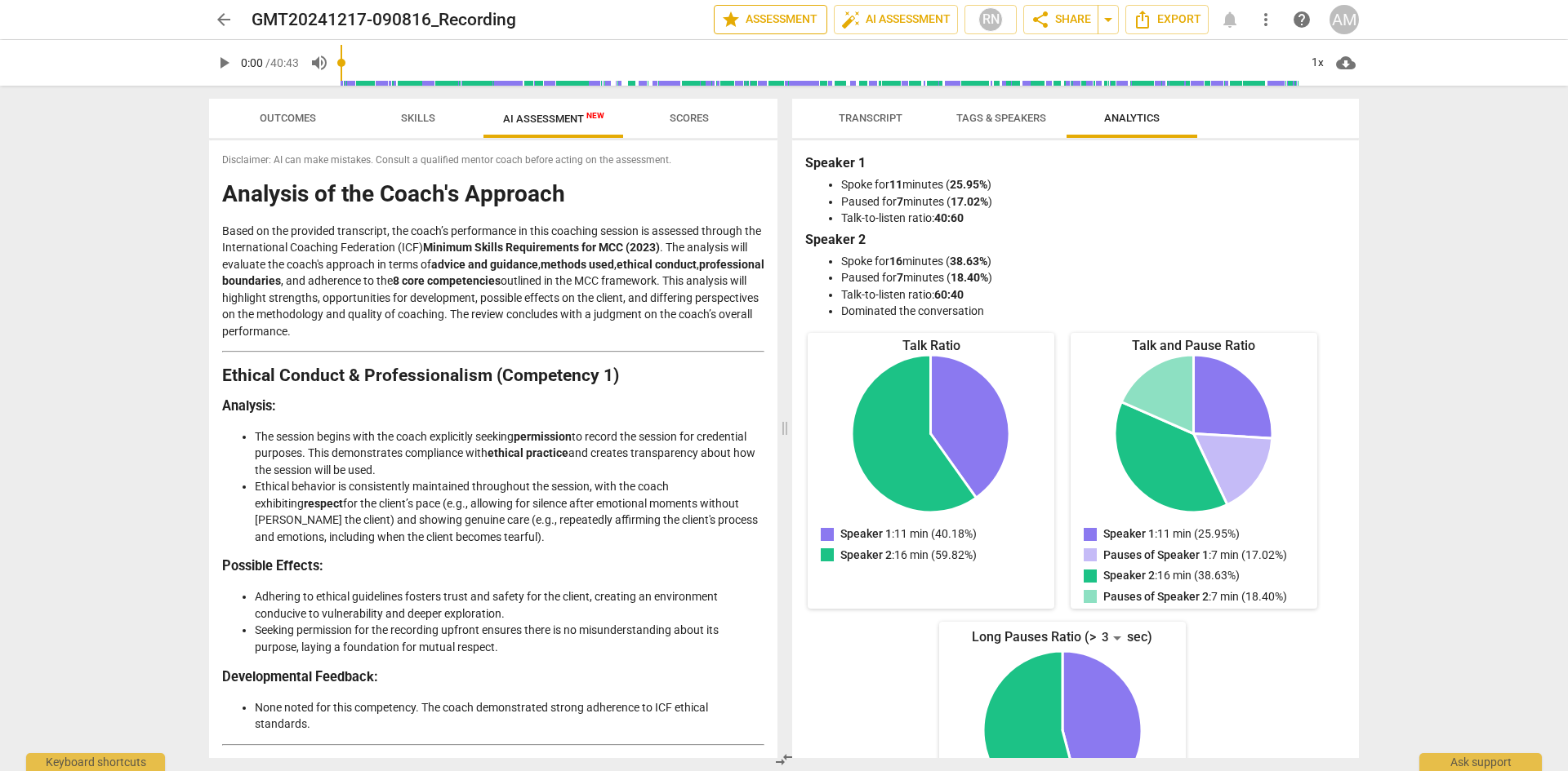
click at [767, 21] on span "star Assessment" at bounding box center [770, 20] width 99 height 20
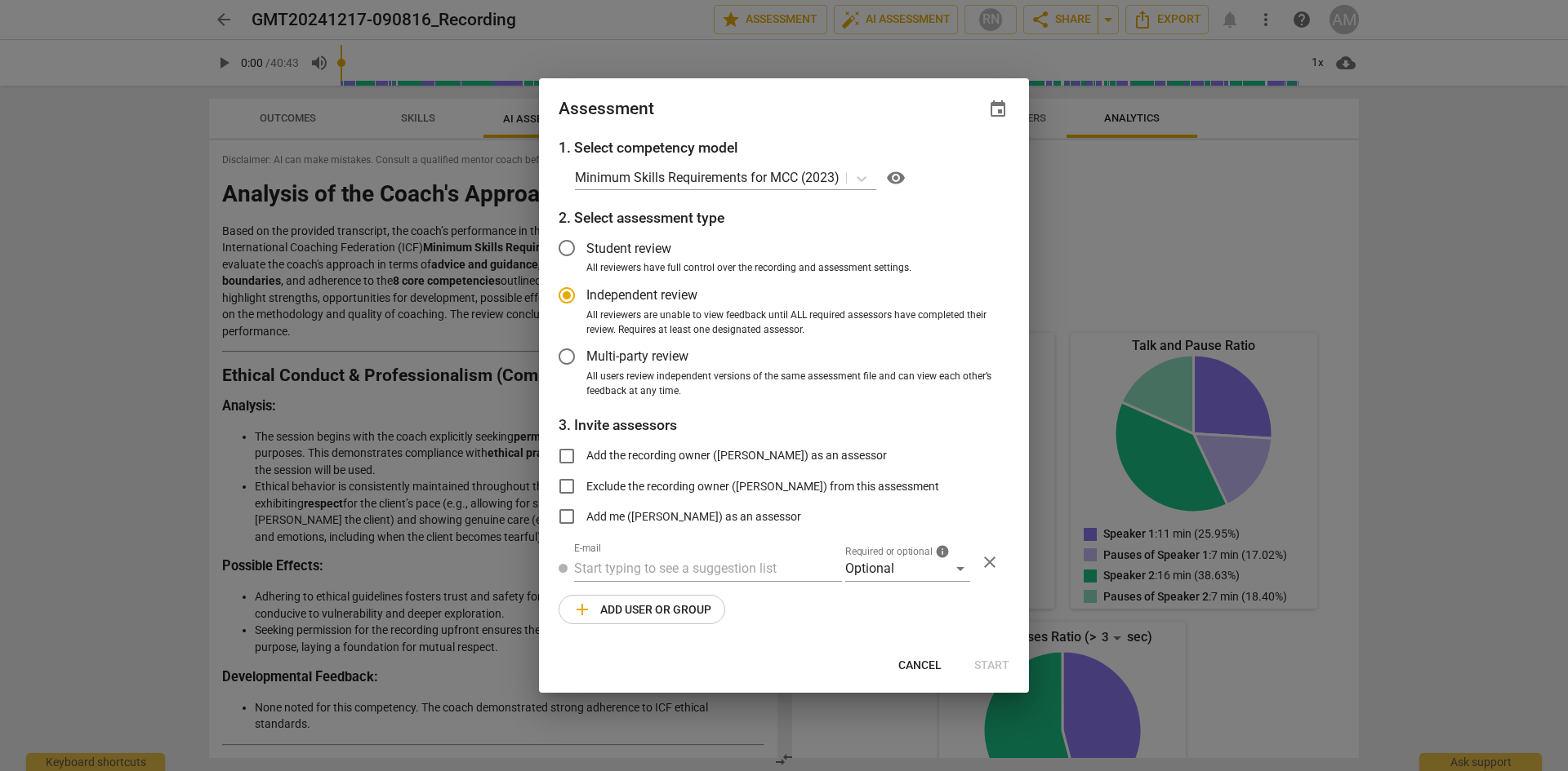
click at [1462, 127] on div at bounding box center [784, 385] width 1568 height 771
radio input "false"
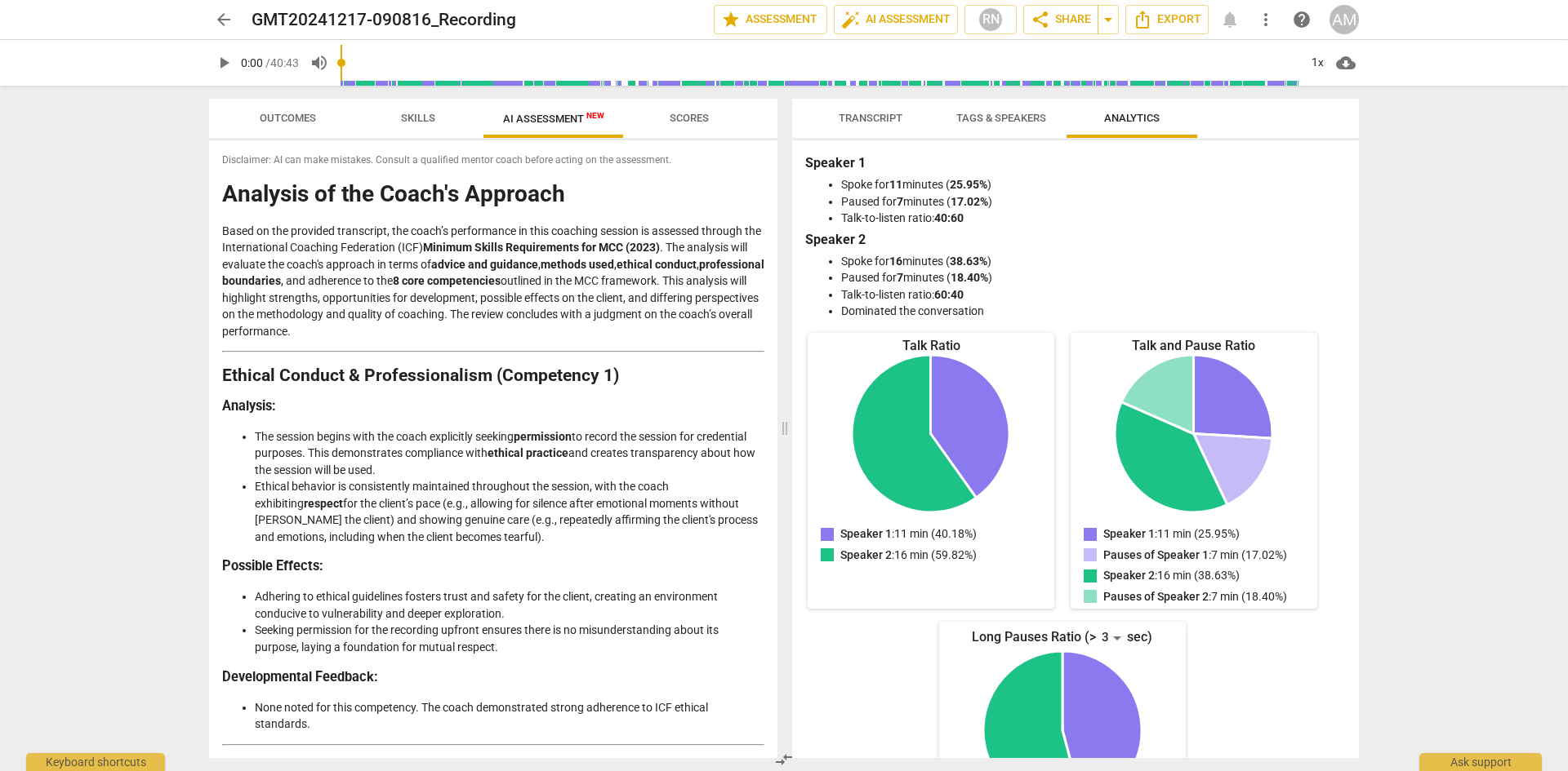
click at [1343, 19] on div "AM" at bounding box center [1344, 19] width 30 height 29
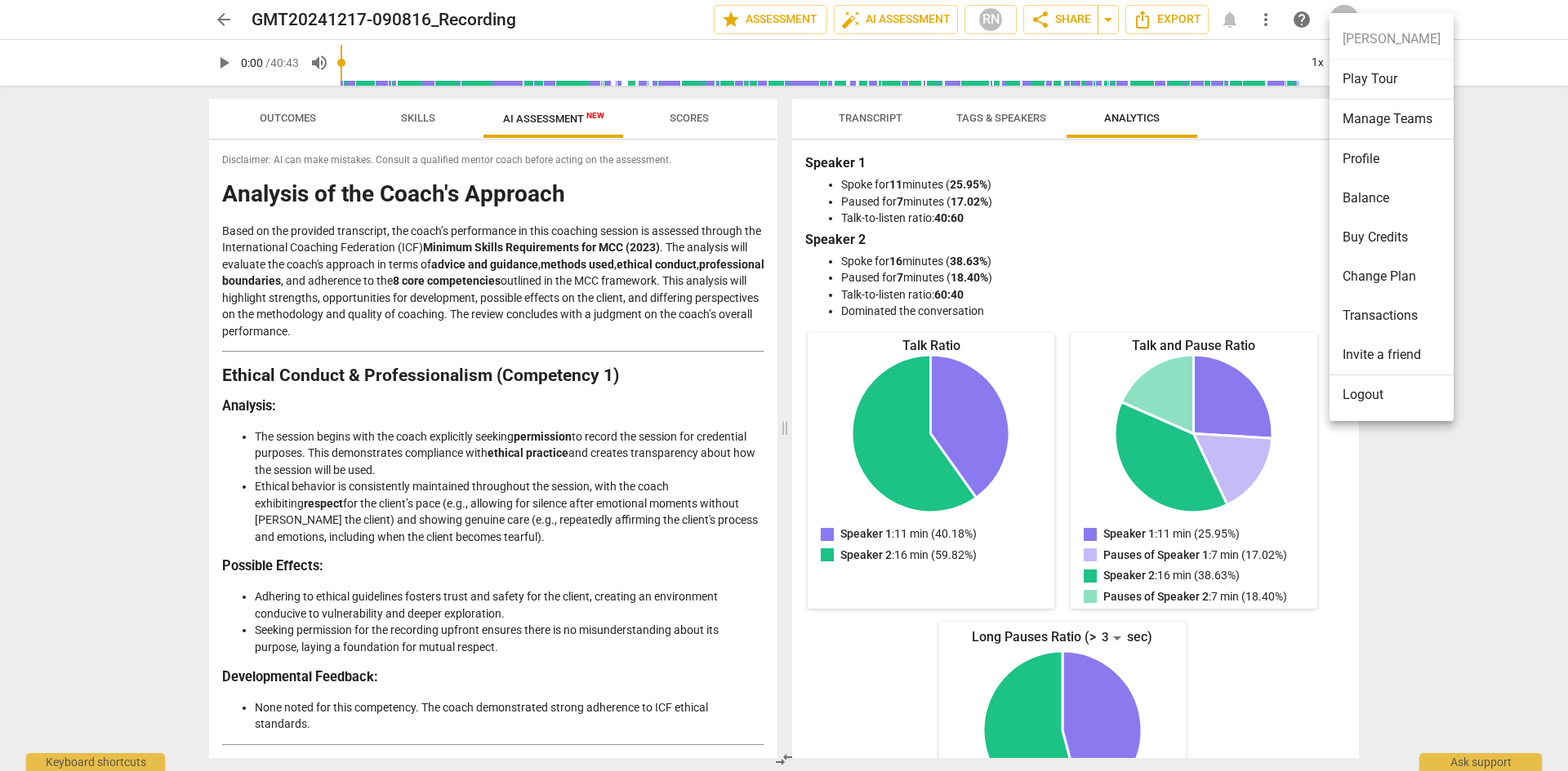
click at [1348, 17] on ul "[PERSON_NAME] Play Tour Manage Teams Profile Balance Buy Credits Change Plan Tr…" at bounding box center [1391, 217] width 124 height 408
drag, startPoint x: 1348, startPoint y: 41, endPoint x: 1357, endPoint y: 46, distance: 10.3
click at [1351, 42] on ul "[PERSON_NAME] Play Tour Manage Teams Profile Balance Buy Credits Change Plan Tr…" at bounding box center [1391, 217] width 124 height 408
click at [1417, 323] on li "Transactions" at bounding box center [1391, 316] width 124 height 39
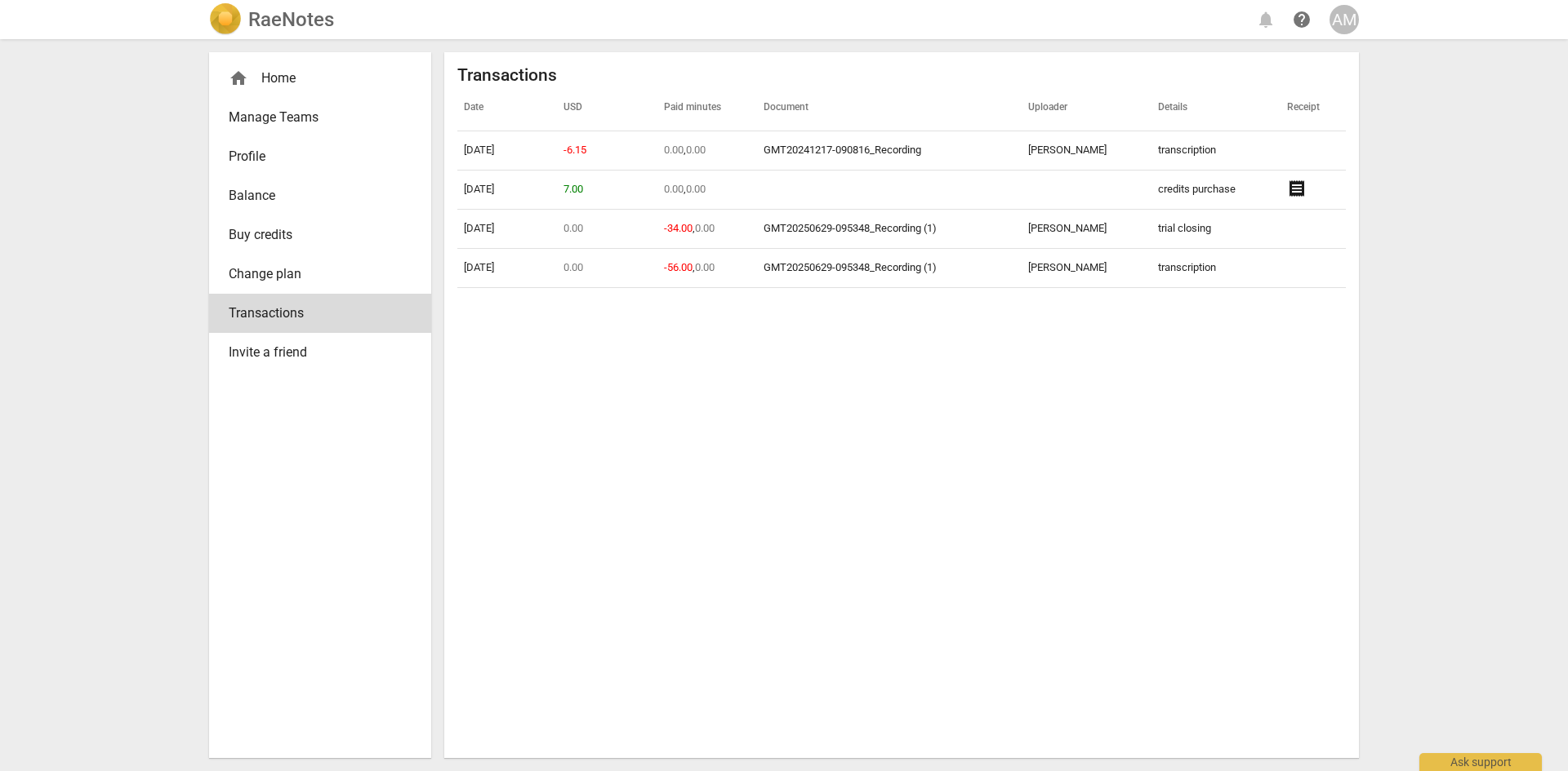
click at [256, 156] on span "Profile" at bounding box center [314, 156] width 170 height 20
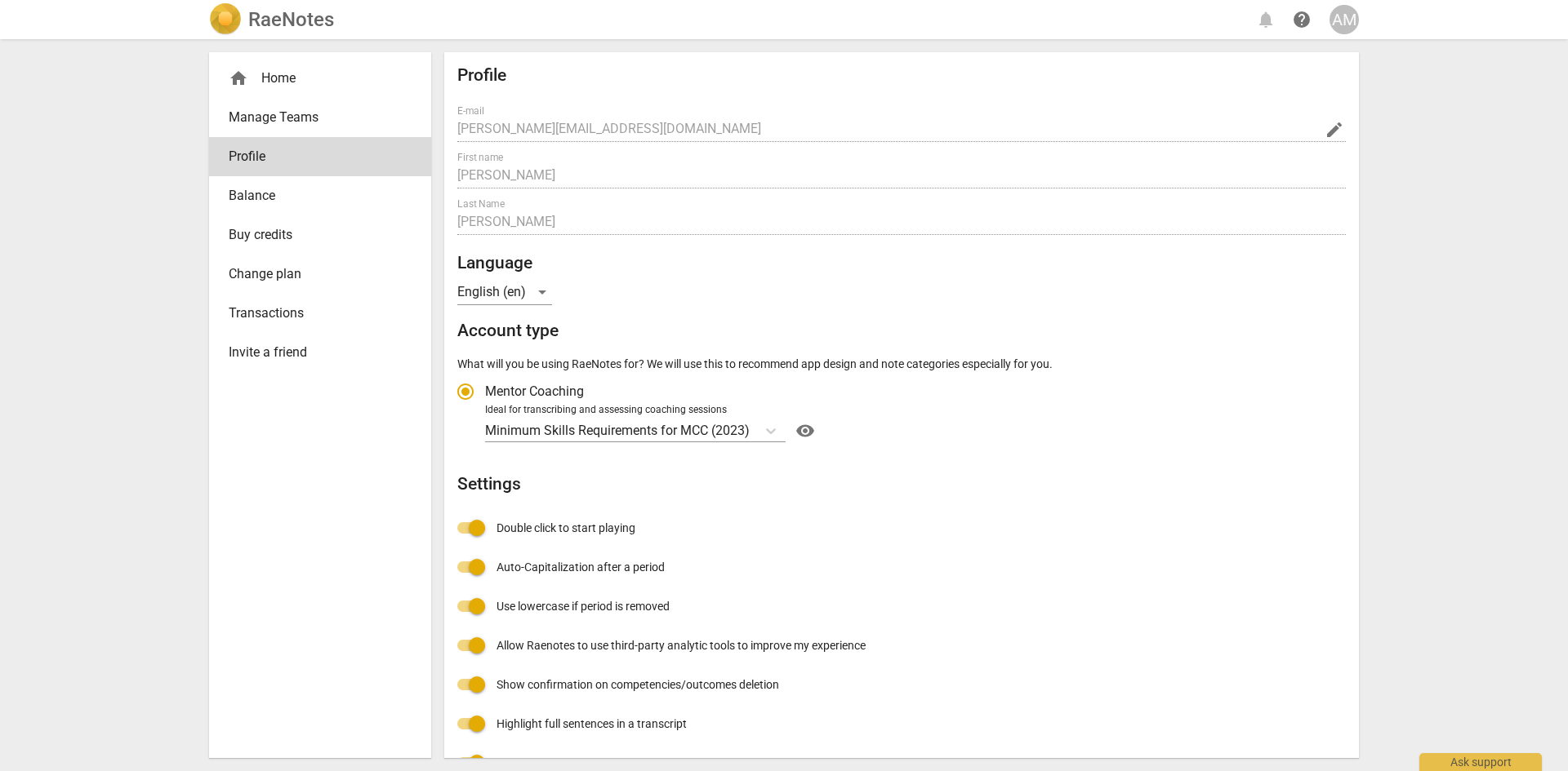
radio input "false"
click at [1352, 17] on div "AM" at bounding box center [1344, 19] width 30 height 29
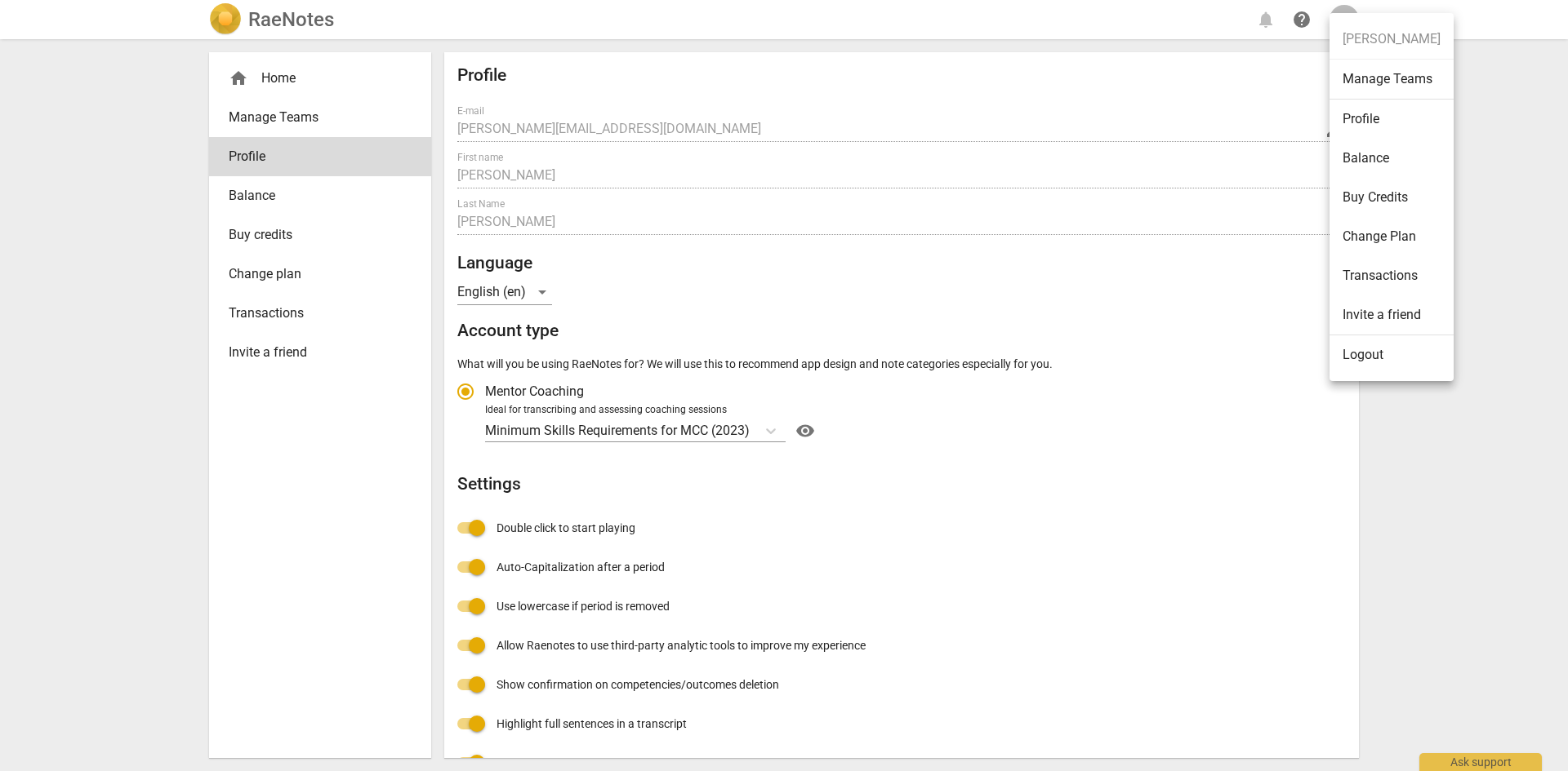
click at [1353, 14] on ul "[PERSON_NAME] Manage Teams Profile Balance Buy Credits Change Plan Transactions…" at bounding box center [1391, 197] width 124 height 368
click at [1338, 14] on ul "[PERSON_NAME] Manage Teams Profile Balance Buy Credits Change Plan Transactions…" at bounding box center [1391, 197] width 124 height 368
click at [278, 201] on div at bounding box center [784, 385] width 1568 height 771
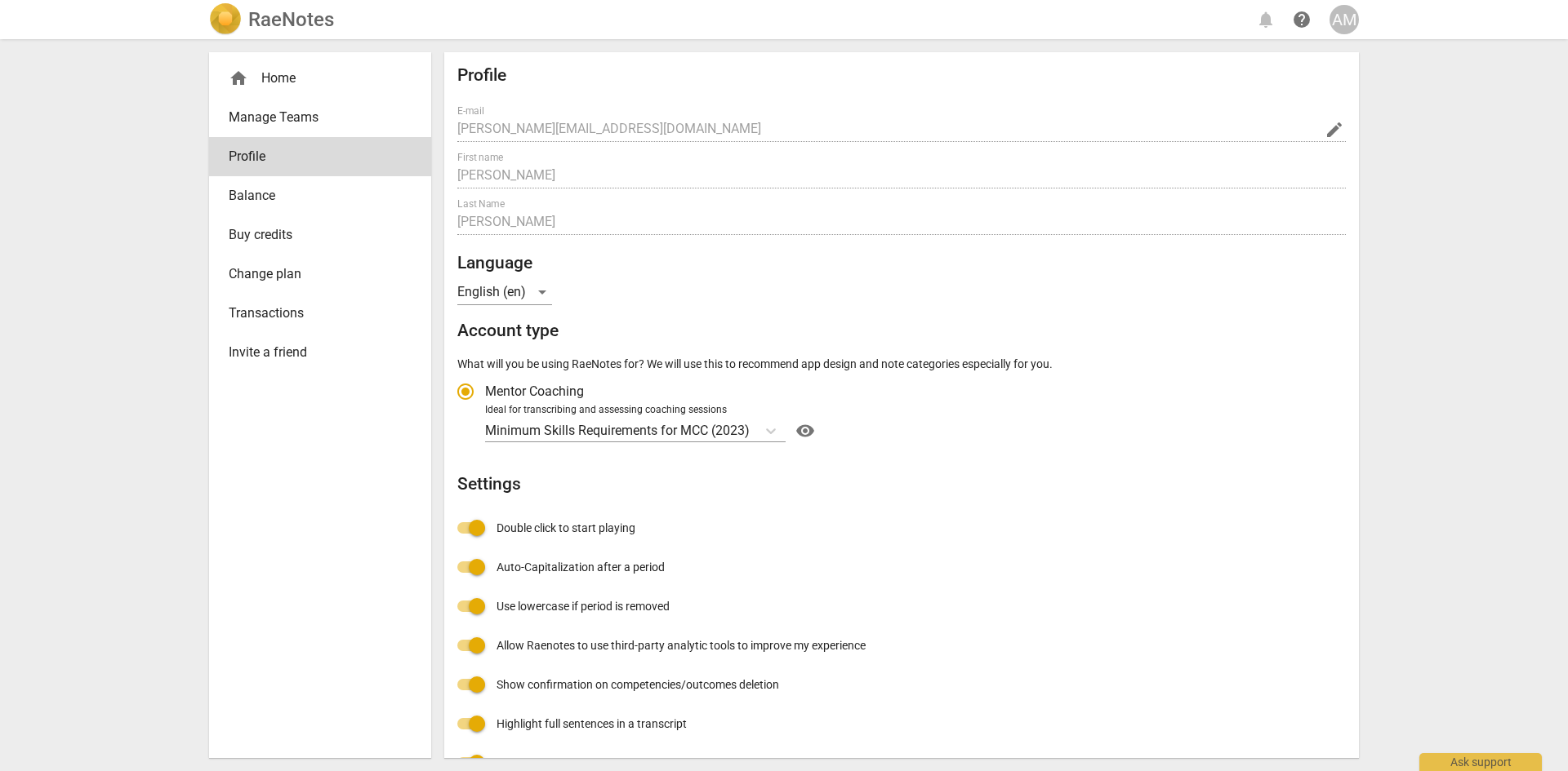
click at [229, 21] on img at bounding box center [225, 20] width 33 height 33
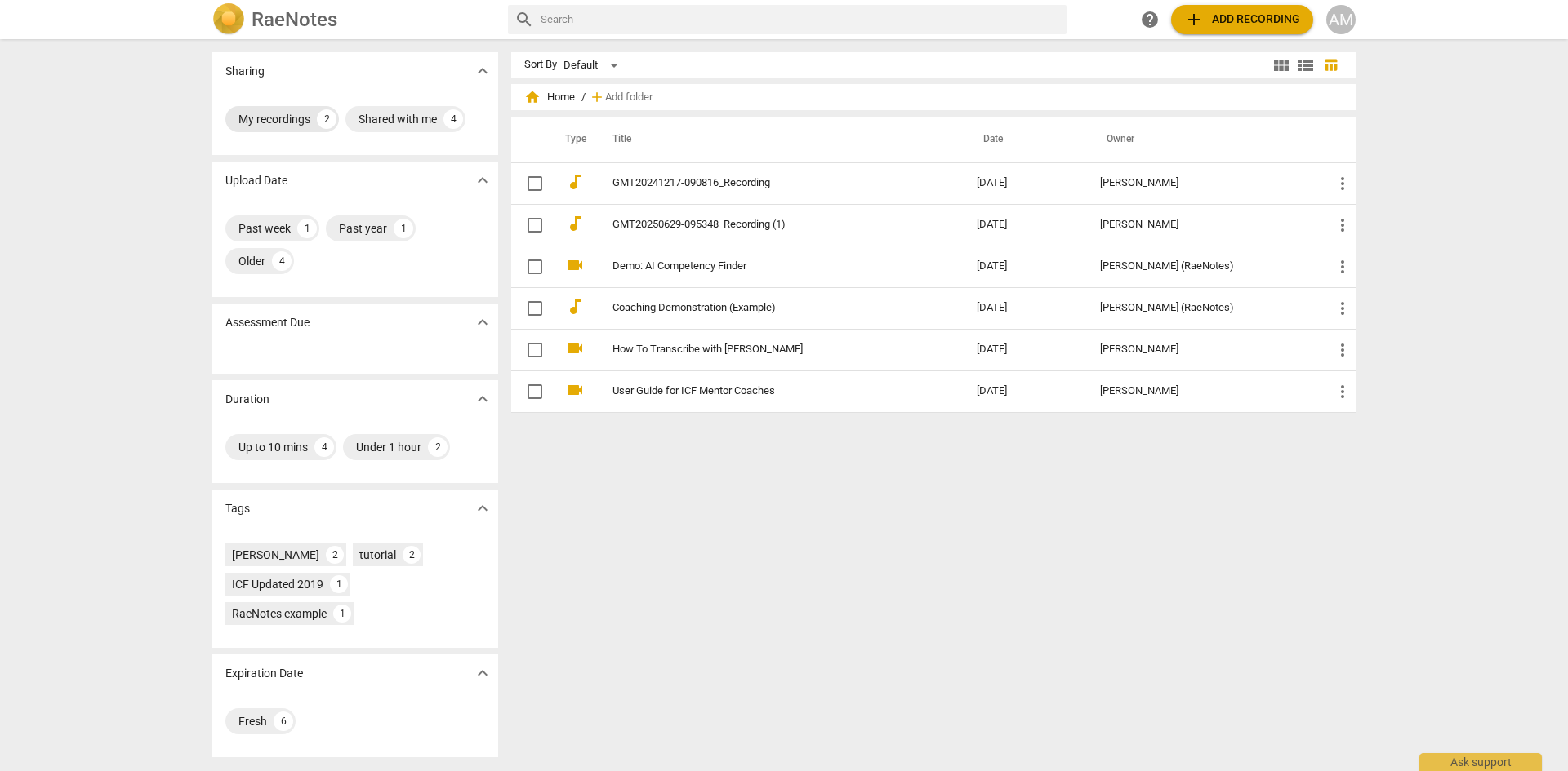
click at [274, 122] on div "My recordings" at bounding box center [274, 119] width 72 height 16
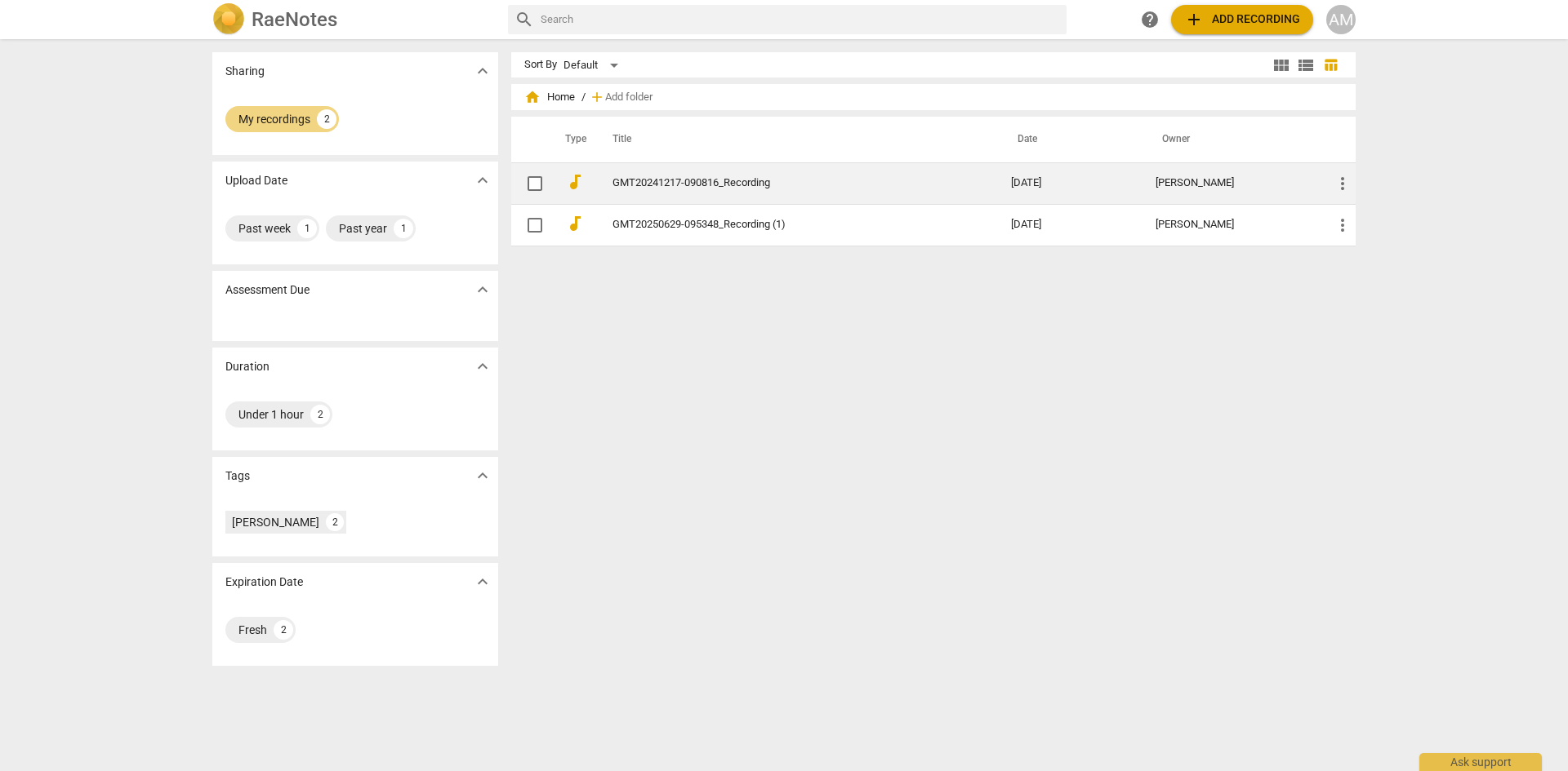
click at [712, 180] on link "GMT20241217-090816_Recording" at bounding box center [782, 183] width 340 height 13
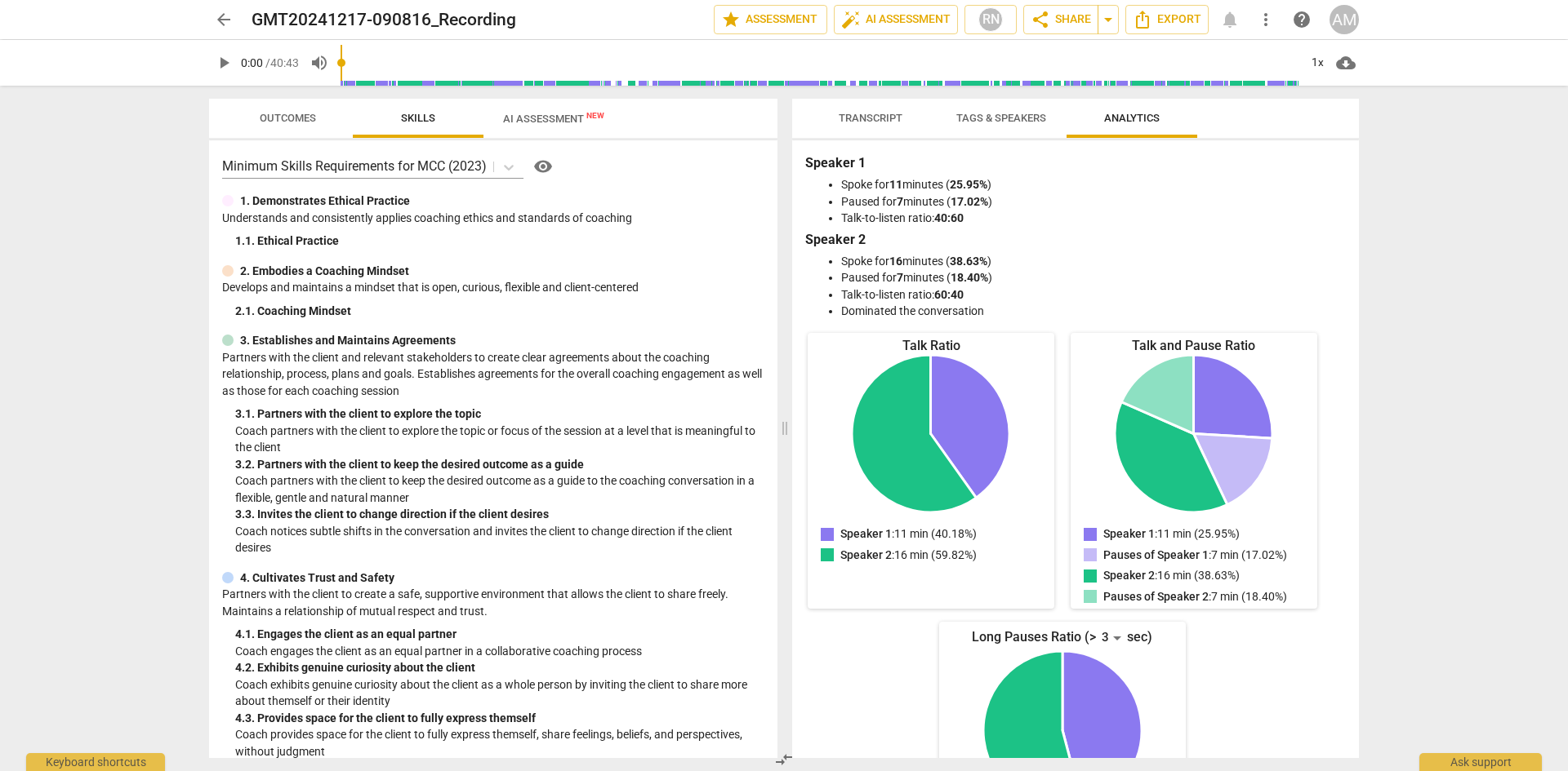
click at [565, 115] on span "AI Assessment New" at bounding box center [553, 119] width 101 height 13
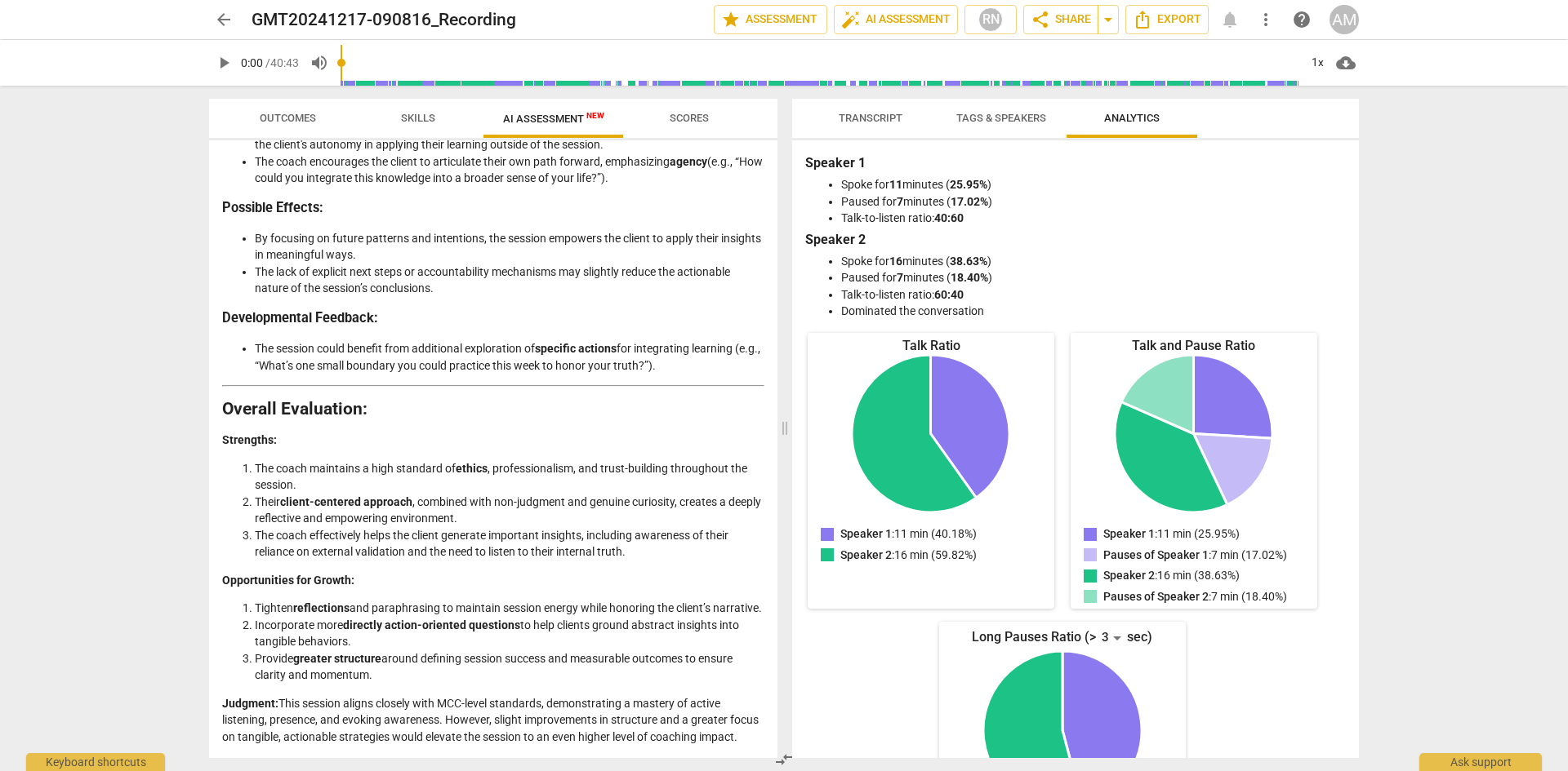
scroll to position [3057, 0]
drag, startPoint x: 225, startPoint y: 193, endPoint x: 629, endPoint y: 748, distance: 686.5
click at [633, 753] on div "Disclaimer: AI can make mistakes. Consult a qualified mentor coach before actin…" at bounding box center [493, 448] width 569 height 617
copy div "Loremips do sit Ametc'a Elitsedd Eiusm te inc utlabore etdolorema, ali enima’m …"
click at [1253, 658] on div "Talk Ratio Speaker 1: 11 min (40.18%) Speaker 2: 16 min (59.82%) Speaker 1 : 11…" at bounding box center [1061, 600] width 514 height 534
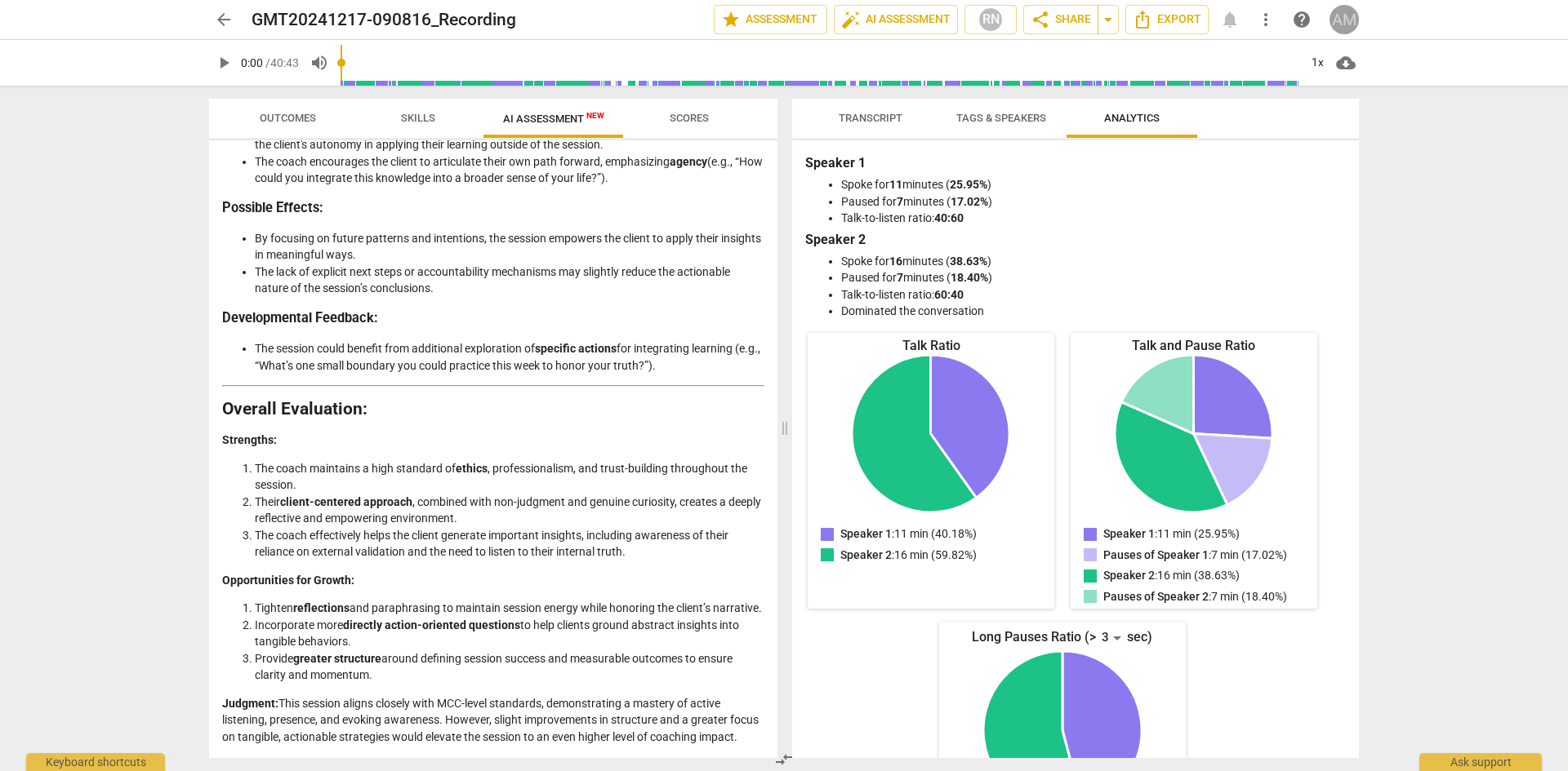
click at [1344, 18] on div "AM" at bounding box center [1344, 19] width 30 height 29
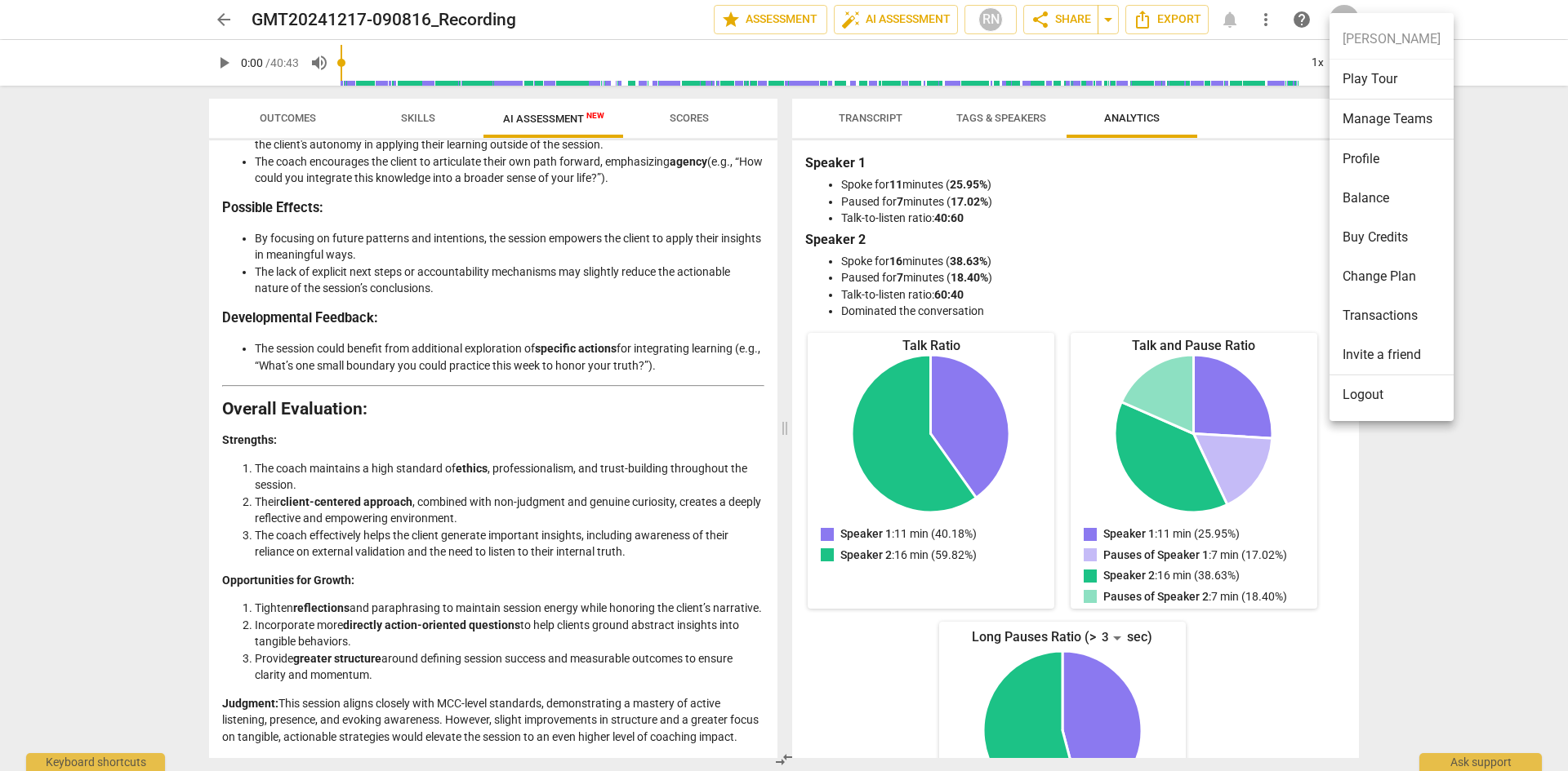
click at [1348, 12] on div at bounding box center [784, 385] width 1568 height 771
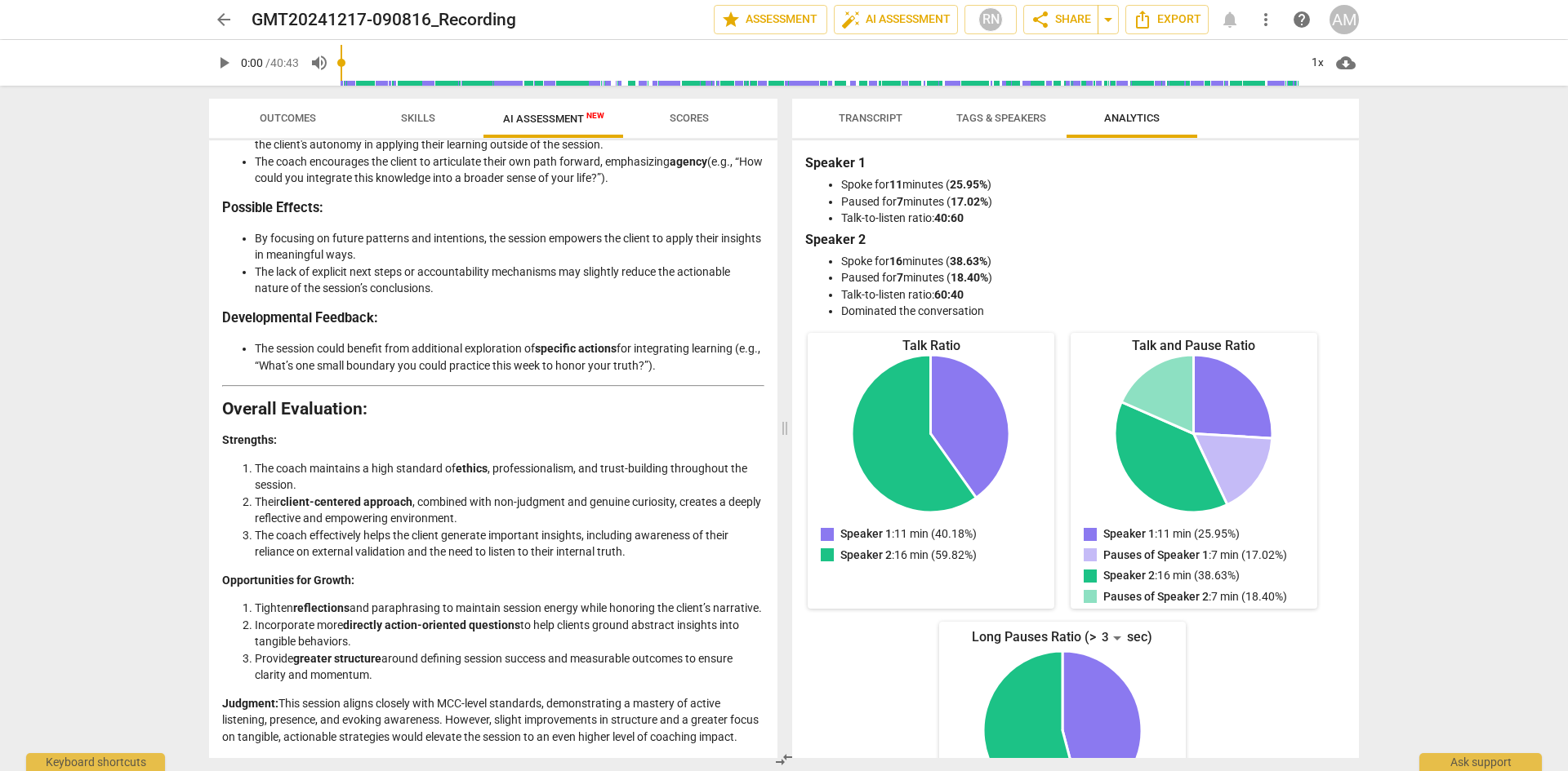
click at [1350, 21] on div "AM" at bounding box center [1344, 19] width 30 height 29
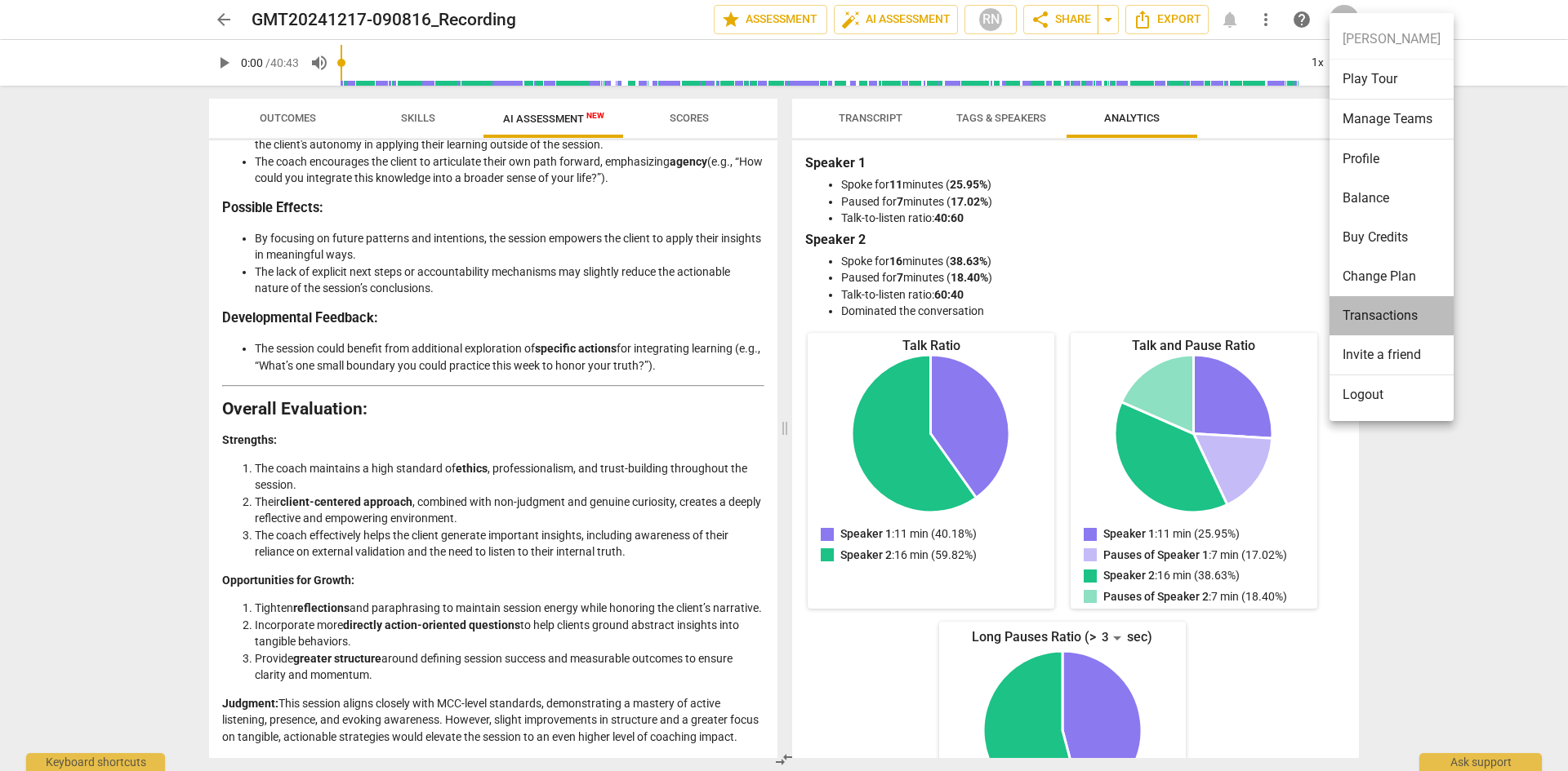
click at [1389, 312] on li "Transactions" at bounding box center [1391, 316] width 124 height 39
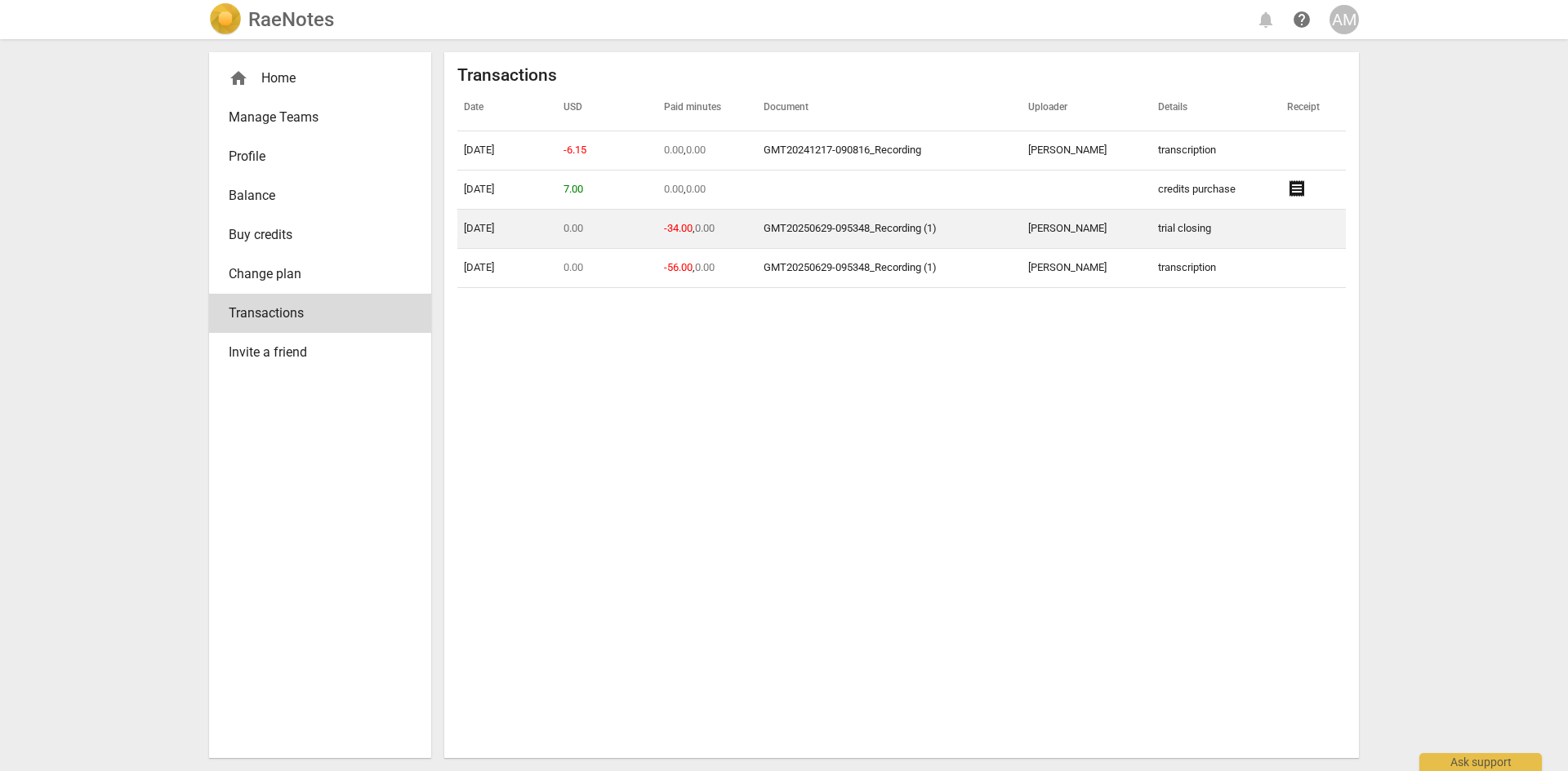
click at [842, 233] on link "GMT20250629-095348_Recording (1)" at bounding box center [850, 228] width 173 height 13
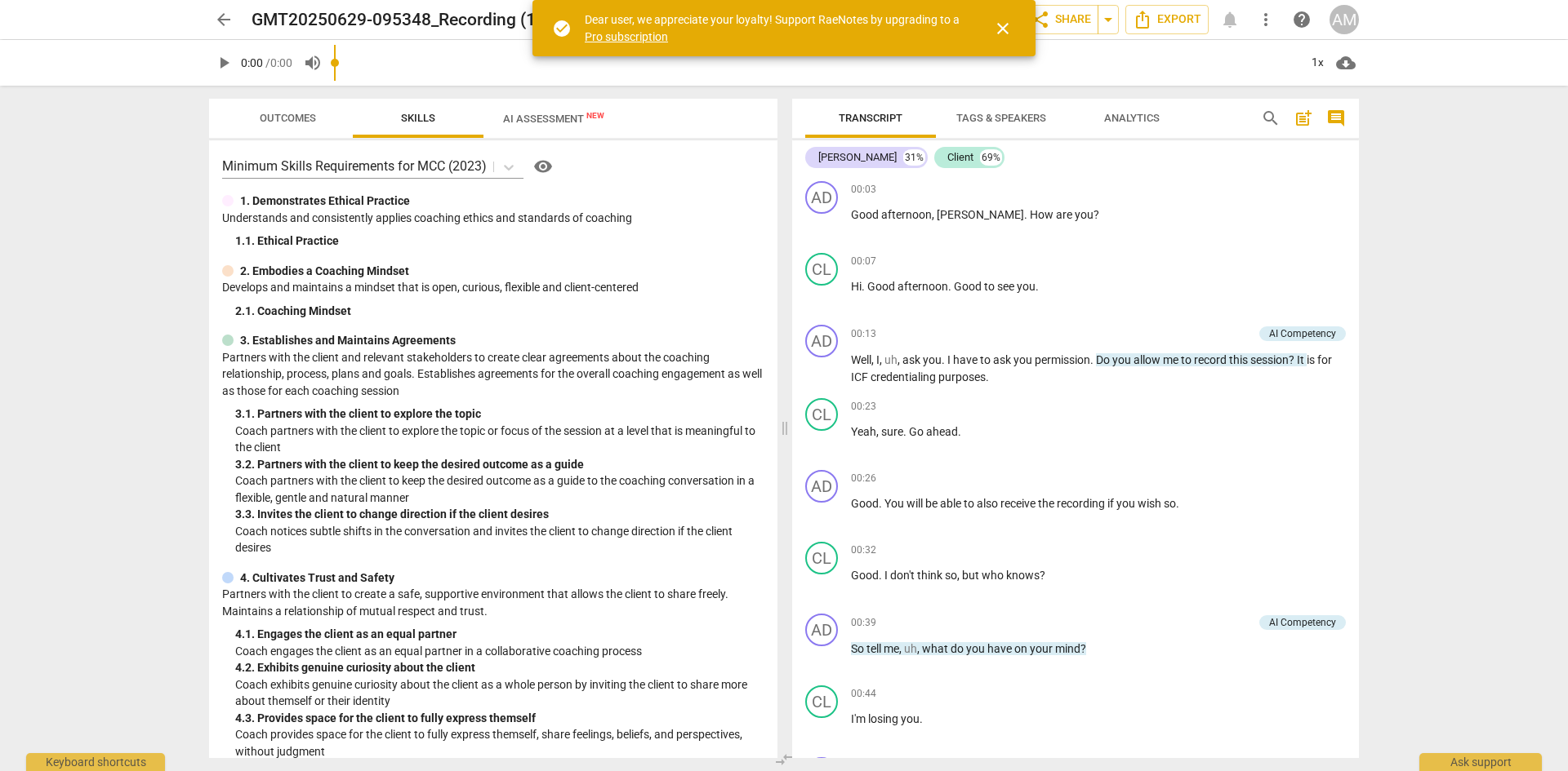
click at [560, 119] on span "AI Assessment New" at bounding box center [553, 119] width 101 height 13
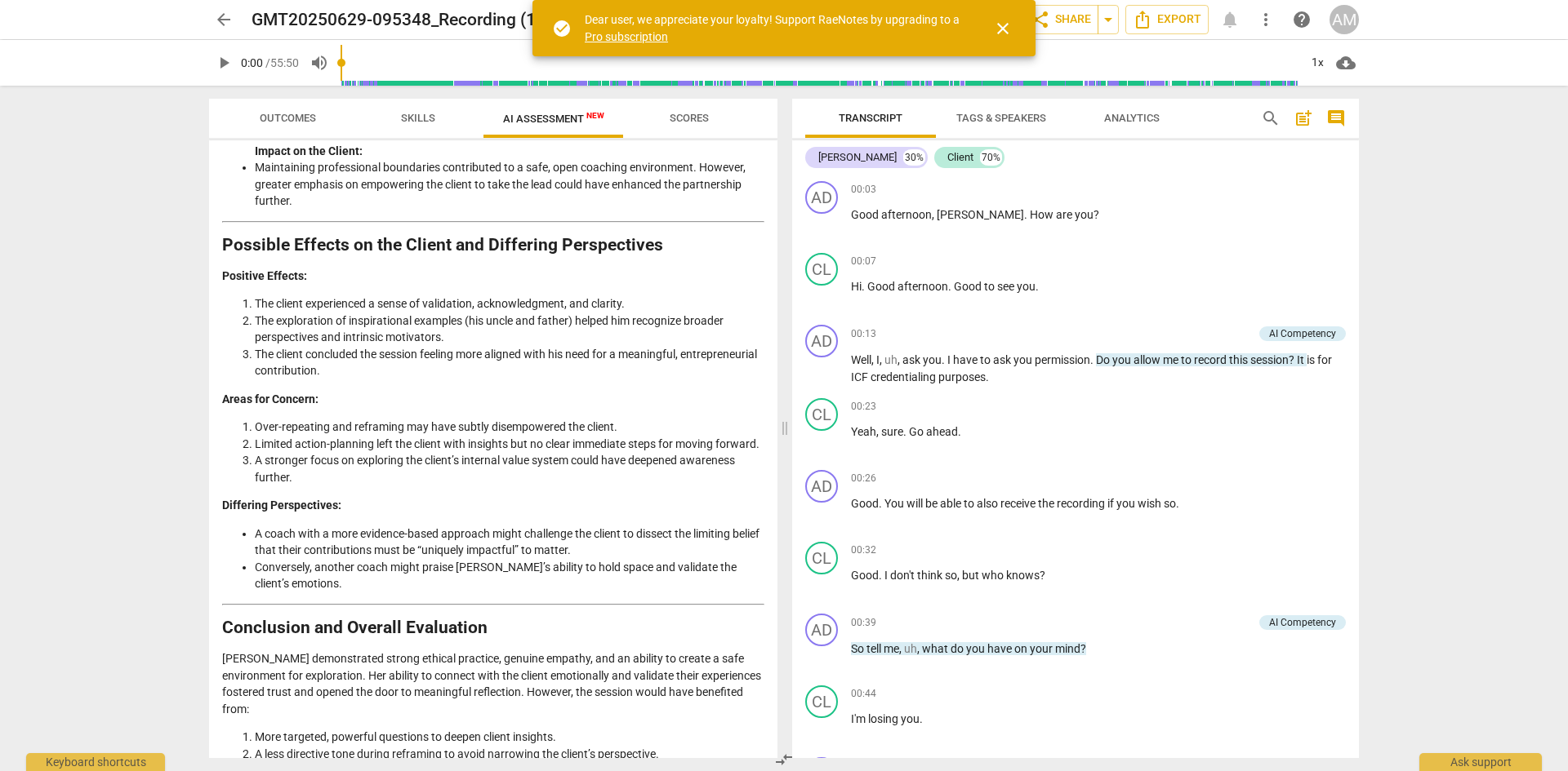
scroll to position [2483, 0]
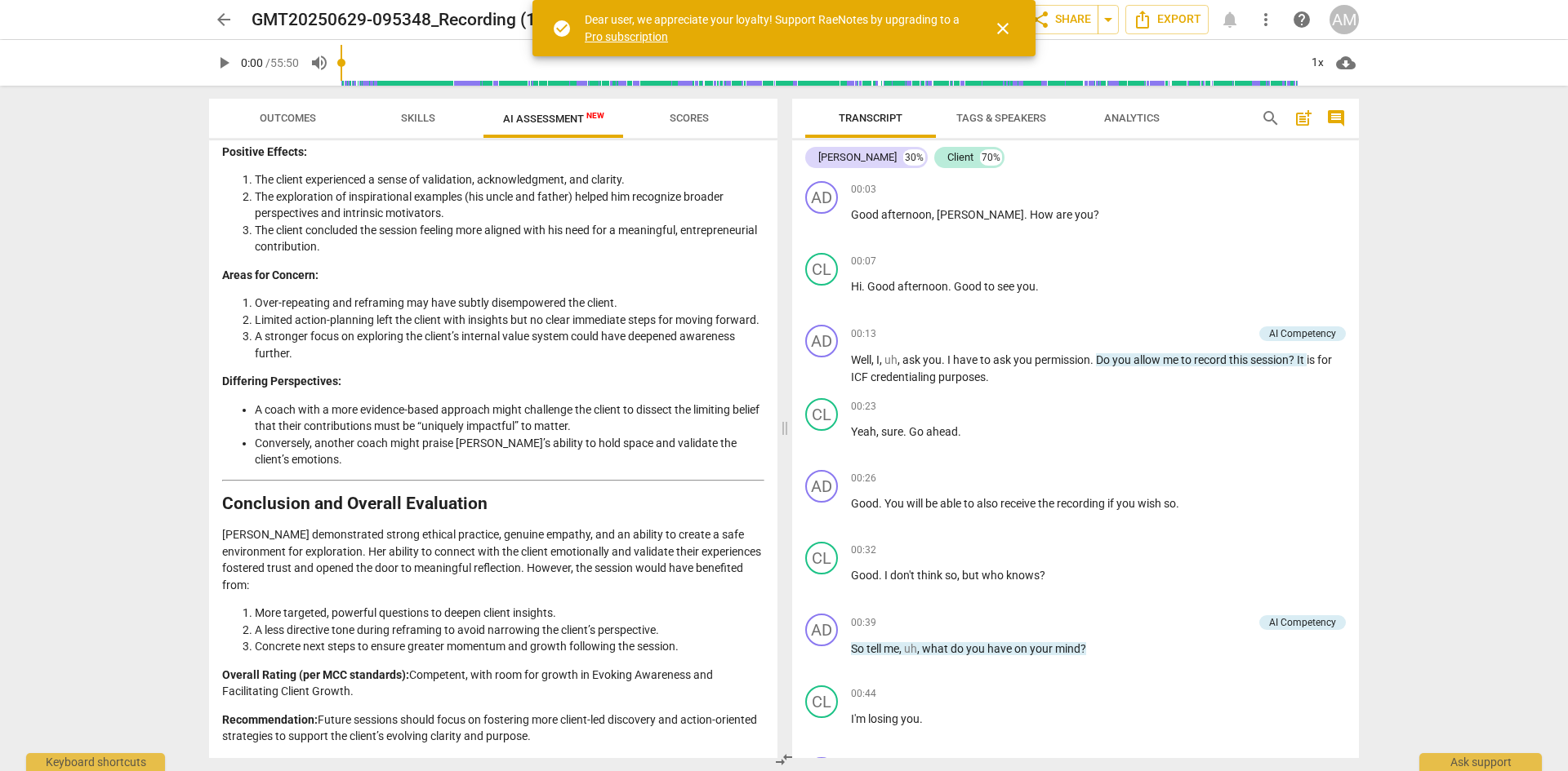
drag, startPoint x: 225, startPoint y: 193, endPoint x: 579, endPoint y: 758, distance: 666.7
click at [589, 760] on div "Outcomes Skills AI Assessment New Scores Disclaimer: AI can make mistakes. Cons…" at bounding box center [490, 428] width 588 height 685
copy div "Loremips dol Sitametco Adipisci el sed Doeiusmo Tempori 6. Utlabore et dol Magn…"
